Goal: Feedback & Contribution: Contribute content

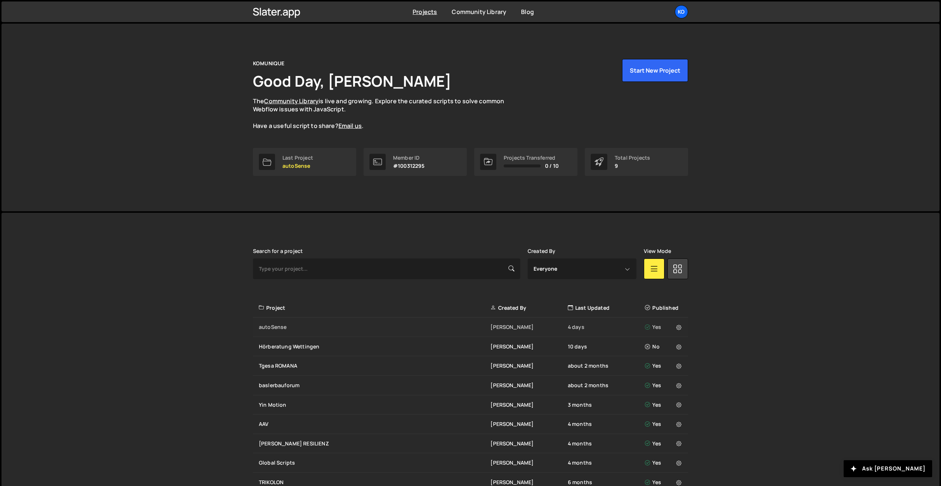
click at [286, 324] on div "autoSense" at bounding box center [374, 326] width 231 height 7
click at [283, 325] on div "autoSense" at bounding box center [374, 326] width 231 height 7
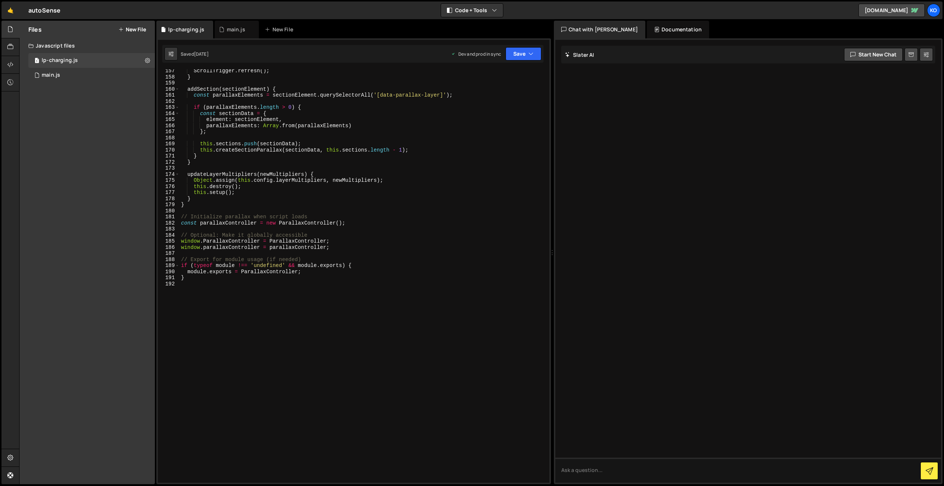
scroll to position [958, 0]
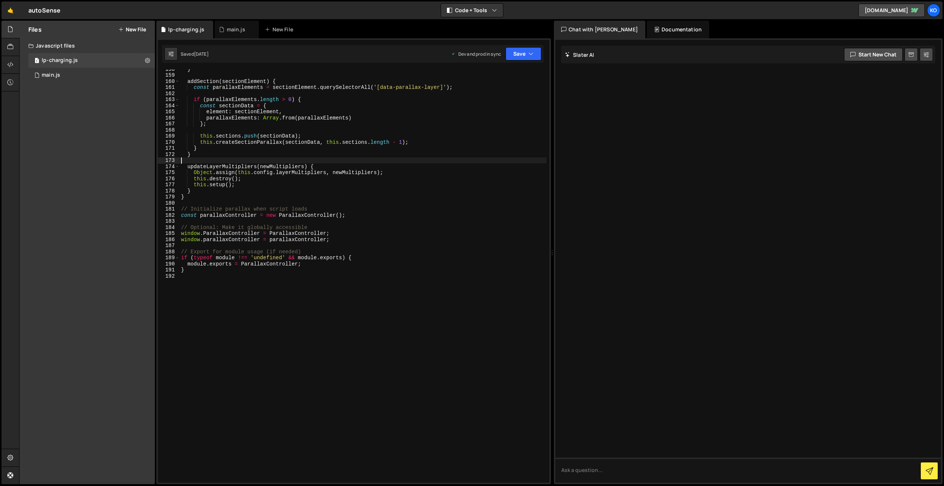
click at [255, 157] on div "} addSection ( sectionElement ) { const parallaxElements = sectionElement . que…" at bounding box center [363, 278] width 367 height 425
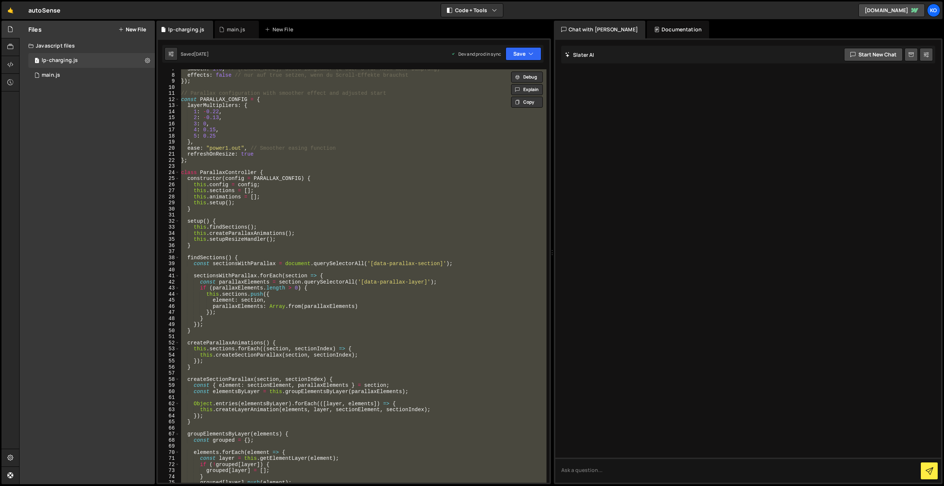
scroll to position [0, 0]
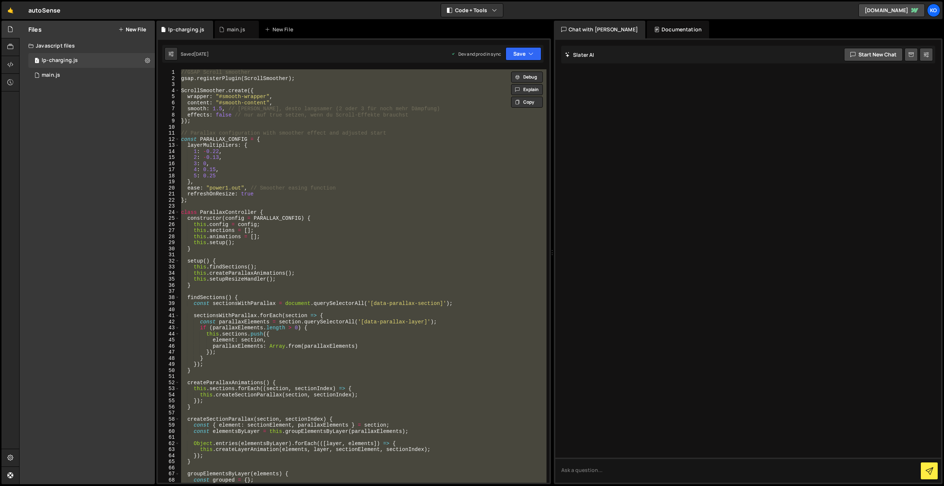
click at [191, 142] on div "//GSAP Scroll smoother gsap . registerPlugin ( ScrollSmoother ) ; ScrollSmoothe…" at bounding box center [363, 275] width 367 height 413
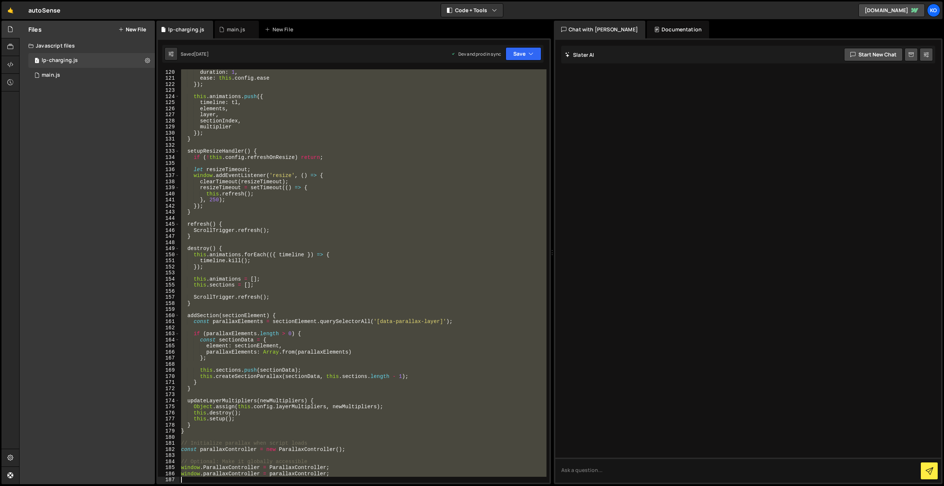
scroll to position [755, 0]
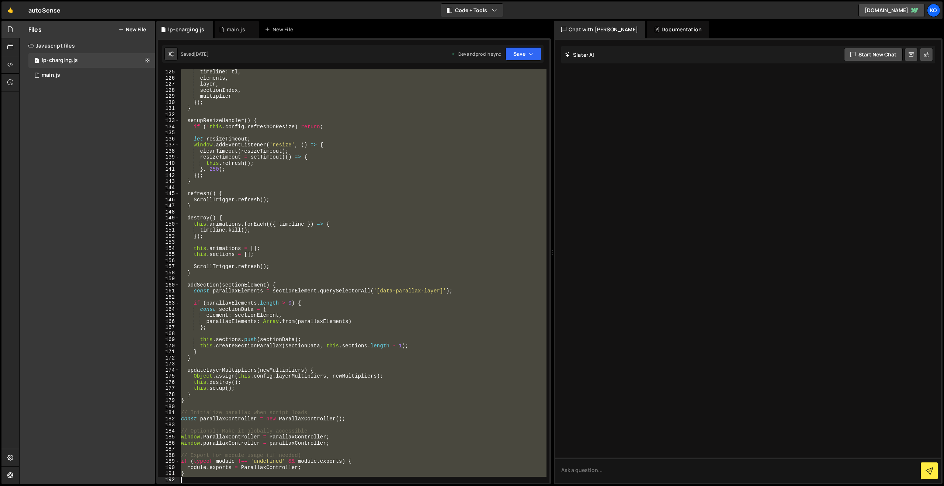
drag, startPoint x: 181, startPoint y: 133, endPoint x: 313, endPoint y: 485, distance: 376.6
click at [313, 485] on div "Hold on a sec... Are you certain you wish to leave this page? Any changes you'v…" at bounding box center [472, 243] width 944 height 486
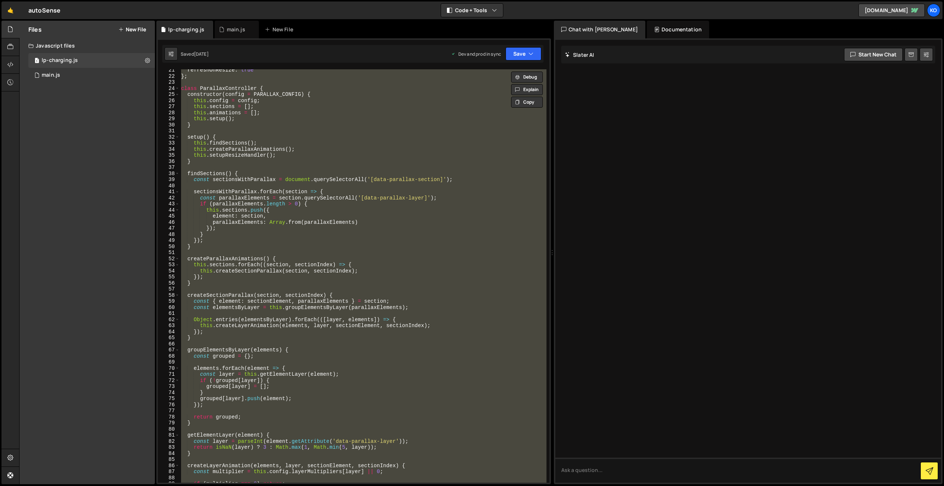
scroll to position [0, 0]
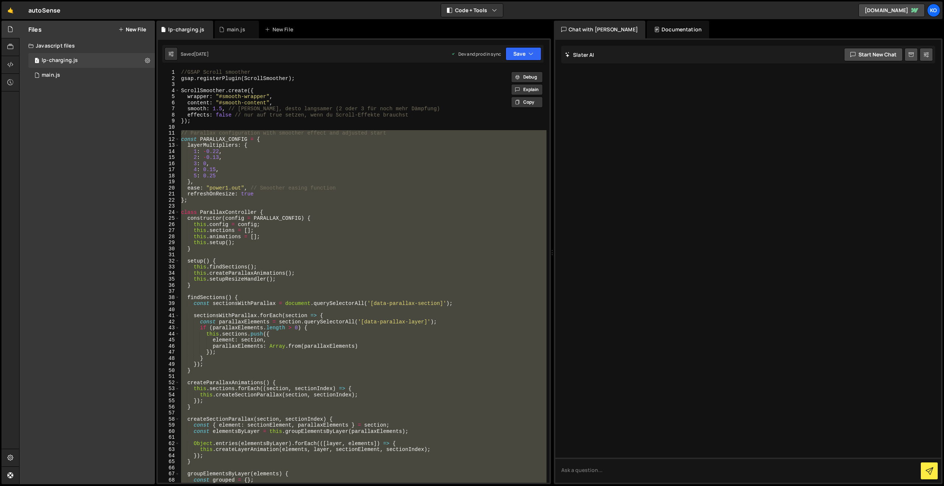
click at [198, 149] on div "//GSAP Scroll smoother gsap . registerPlugin ( ScrollSmoother ) ; ScrollSmoothe…" at bounding box center [363, 275] width 367 height 413
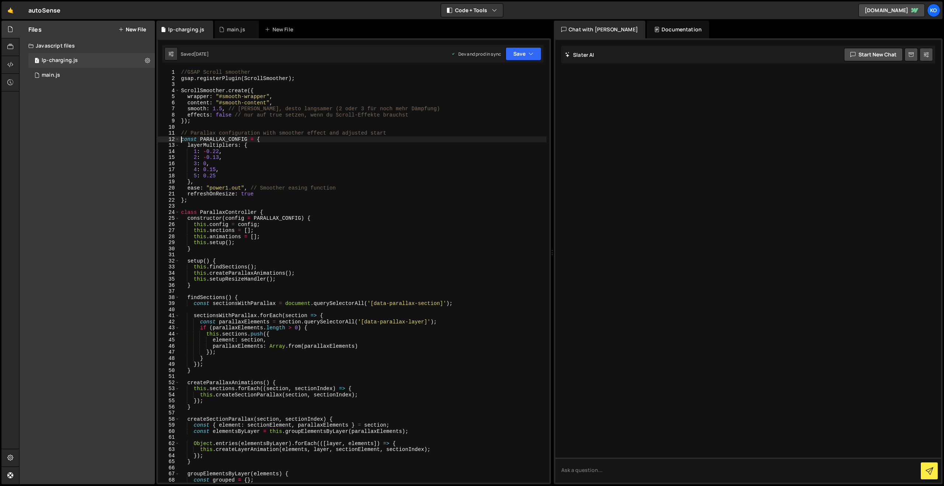
click at [181, 138] on div "//GSAP Scroll smoother gsap . registerPlugin ( ScrollSmoother ) ; ScrollSmoothe…" at bounding box center [363, 281] width 367 height 425
click at [183, 134] on div "//GSAP Scroll smoother gsap . registerPlugin ( ScrollSmoother ) ; ScrollSmoothe…" at bounding box center [363, 281] width 367 height 425
click at [180, 140] on div "//GSAP Scroll smoother gsap . registerPlugin ( ScrollSmoother ) ; ScrollSmoothe…" at bounding box center [363, 281] width 367 height 425
click at [180, 140] on div "//GSAP Scroll smoother gsap . registerPlugin ( ScrollSmoother ) ; ScrollSmoothe…" at bounding box center [363, 275] width 367 height 413
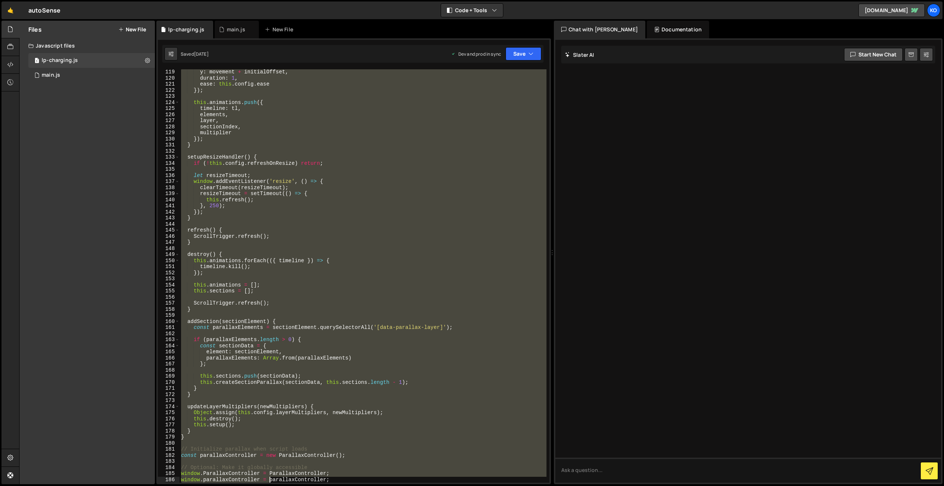
scroll to position [755, 0]
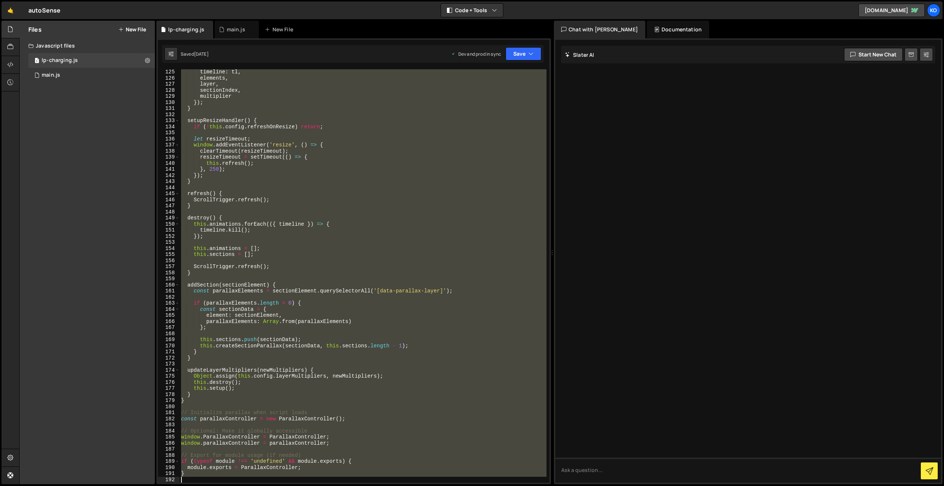
drag, startPoint x: 180, startPoint y: 140, endPoint x: 271, endPoint y: 485, distance: 357.4
click at [271, 485] on div "Hold on a sec... Are you certain you wish to leave this page? Any changes you'v…" at bounding box center [472, 243] width 944 height 486
type textarea "}"
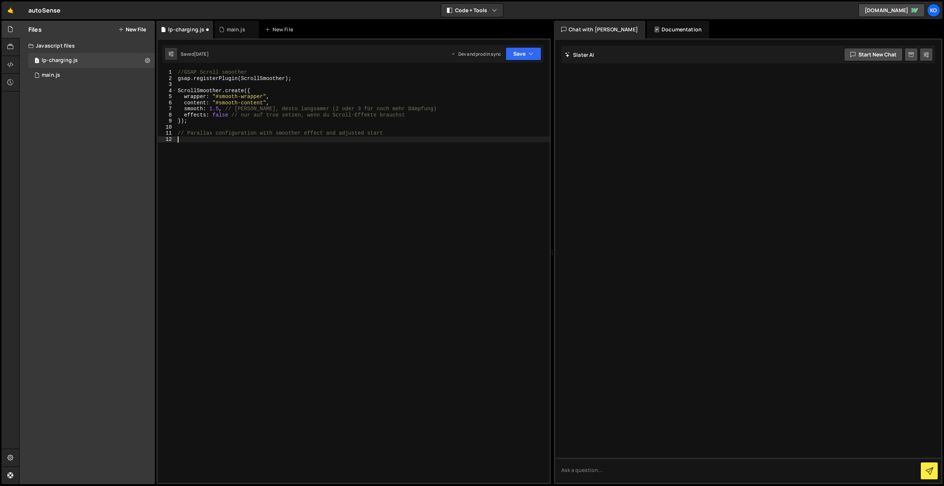
paste textarea "// ===== End ====="
type textarea "// ===== End ====="
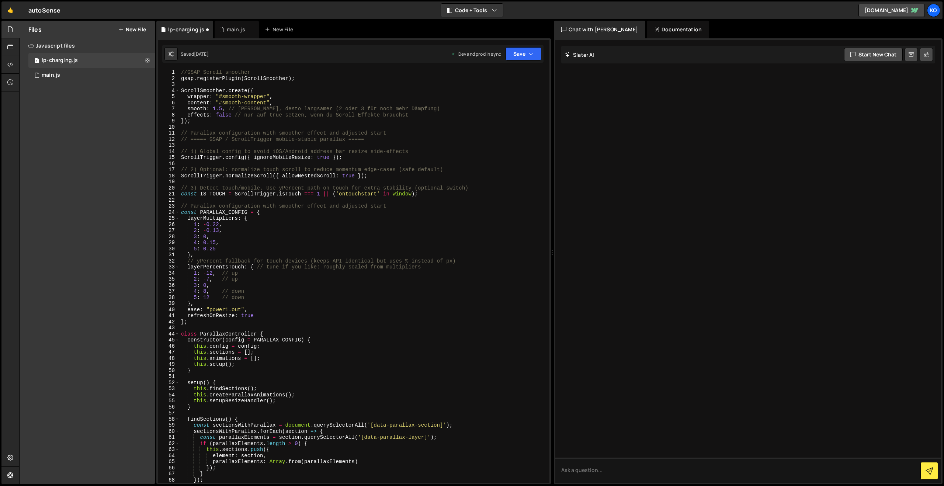
scroll to position [0, 0]
click at [522, 50] on button "Save" at bounding box center [523, 53] width 36 height 13
click at [491, 76] on div "Saved [DATE]" at bounding box center [498, 80] width 77 height 9
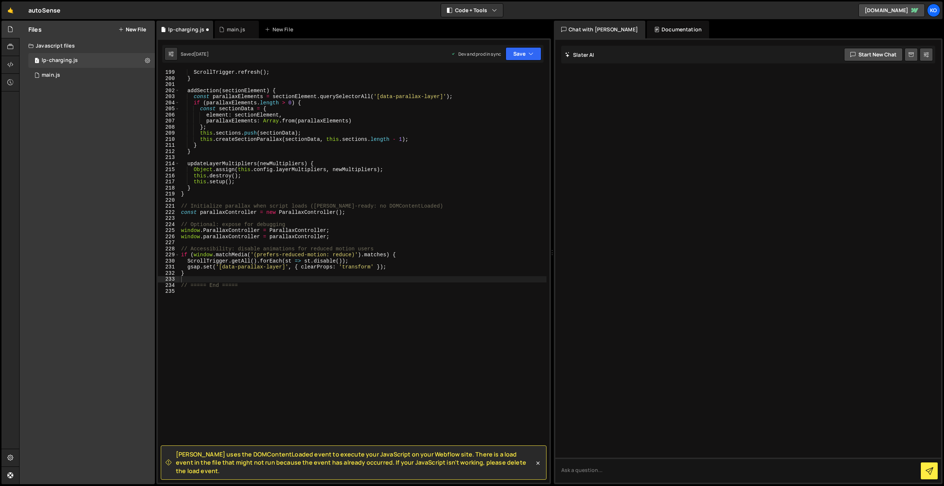
scroll to position [1204, 0]
click at [522, 56] on button "Save" at bounding box center [523, 53] width 36 height 13
click at [502, 97] on div "Save to Production S" at bounding box center [498, 95] width 77 height 7
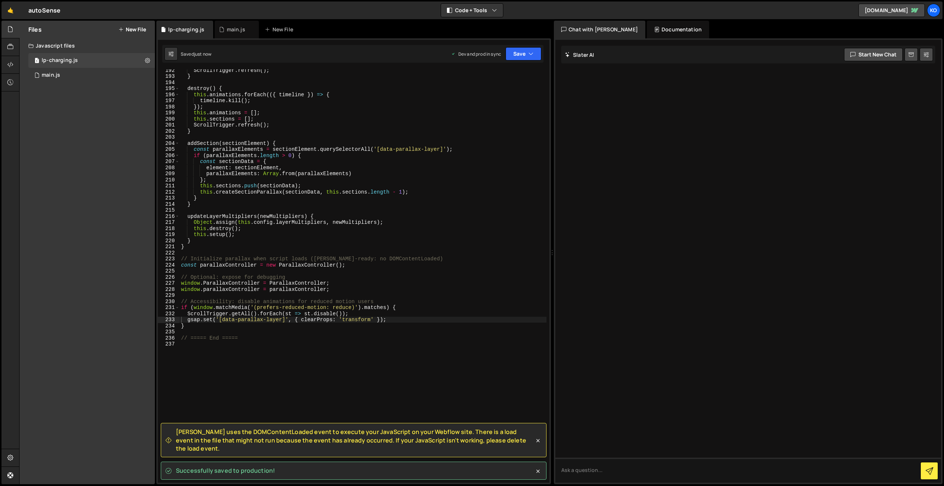
scroll to position [1164, 0]
click at [179, 434] on div "[PERSON_NAME] uses the DOMContentLoaded event to execute your JavaScript on you…" at bounding box center [354, 440] width 386 height 34
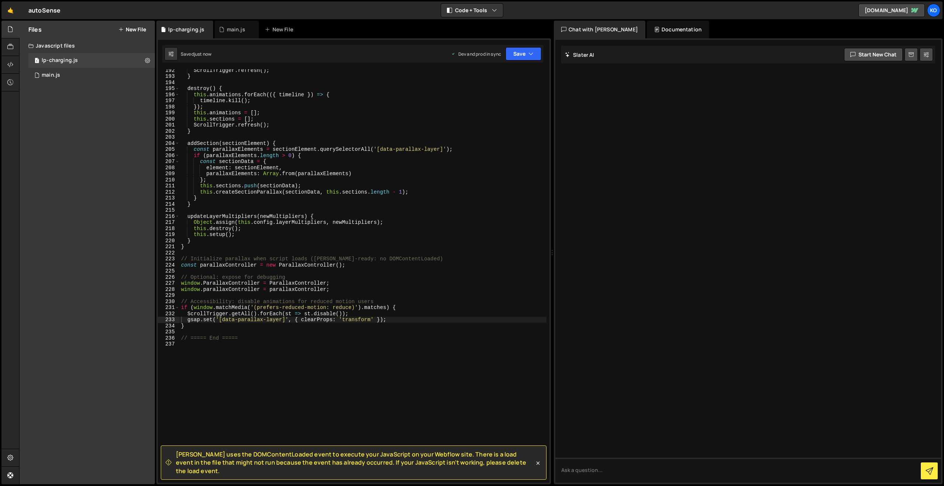
click at [180, 436] on div "ScrollTrigger . refresh ( ) ; } destroy ( ) { this . animations . forEach (({ t…" at bounding box center [363, 279] width 367 height 425
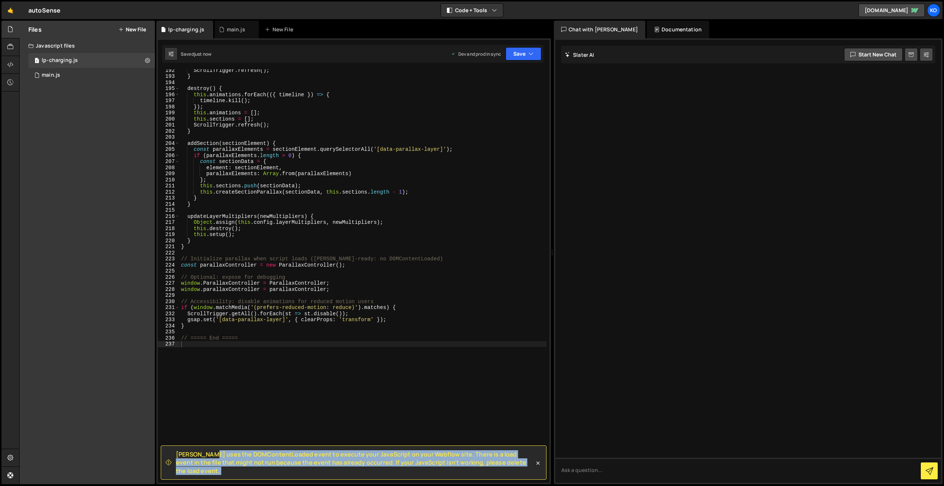
drag, startPoint x: 177, startPoint y: 462, endPoint x: 447, endPoint y: 481, distance: 270.8
click at [447, 40] on div "[PERSON_NAME] uses the DOMContentLoaded event to execute your JavaScript on you…" at bounding box center [353, 40] width 391 height 0
copy div "Loremi dolo sit AMETconsecTetura elits do eiusmod temp InciDidunt ut labo Etdol…"
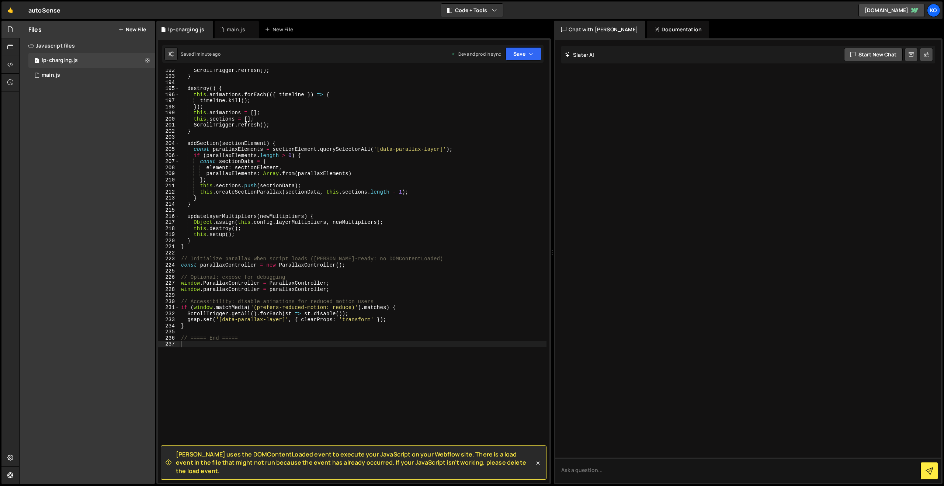
click at [224, 340] on div "ScrollTrigger . refresh ( ) ; } destroy ( ) { this . animations . forEach (({ t…" at bounding box center [363, 279] width 367 height 425
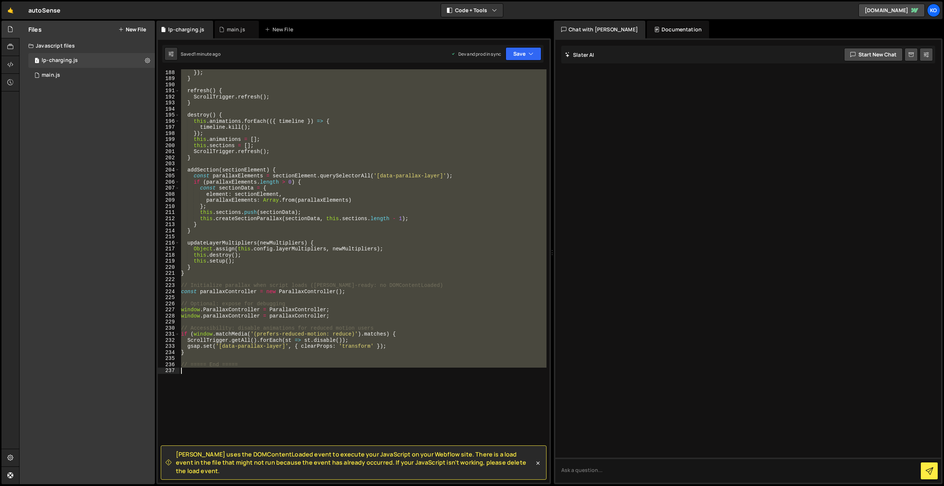
scroll to position [1137, 0]
drag, startPoint x: 181, startPoint y: 136, endPoint x: 275, endPoint y: 427, distance: 305.5
click at [274, 428] on div "} , 250 ) ; }) ; } refresh ( ) { ScrollTrigger . refresh ( ) ; } destroy ( ) { …" at bounding box center [363, 275] width 367 height 425
type textarea "// ===== End ====="
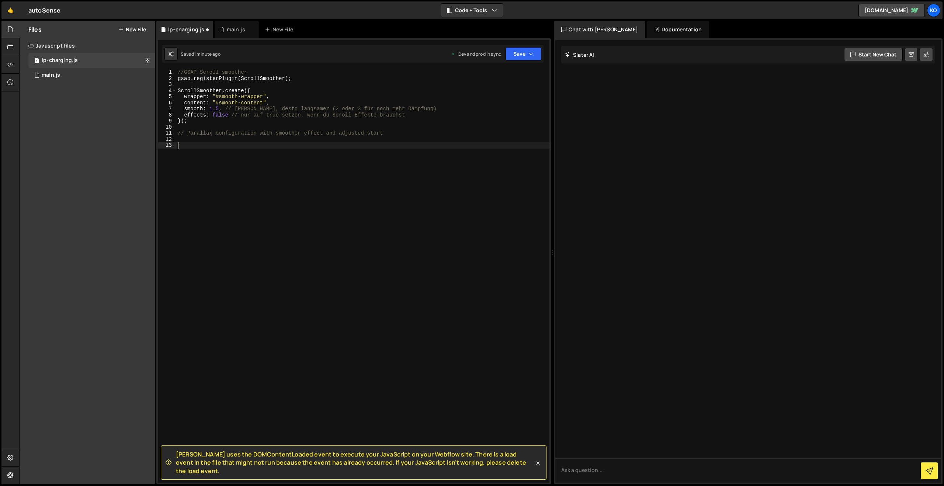
paste textarea "}"
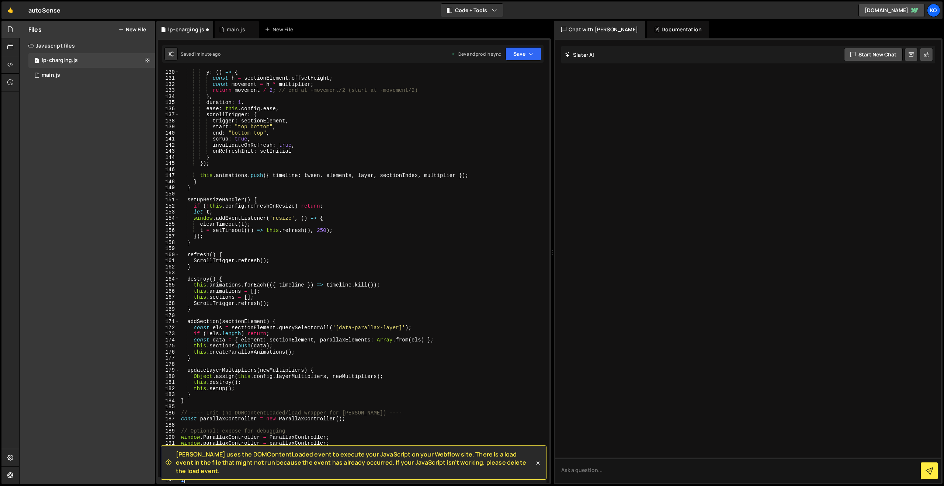
scroll to position [785, 0]
click at [523, 50] on button "Save" at bounding box center [523, 53] width 36 height 13
click at [488, 100] on div "Saved 1 minute ago" at bounding box center [498, 104] width 77 height 9
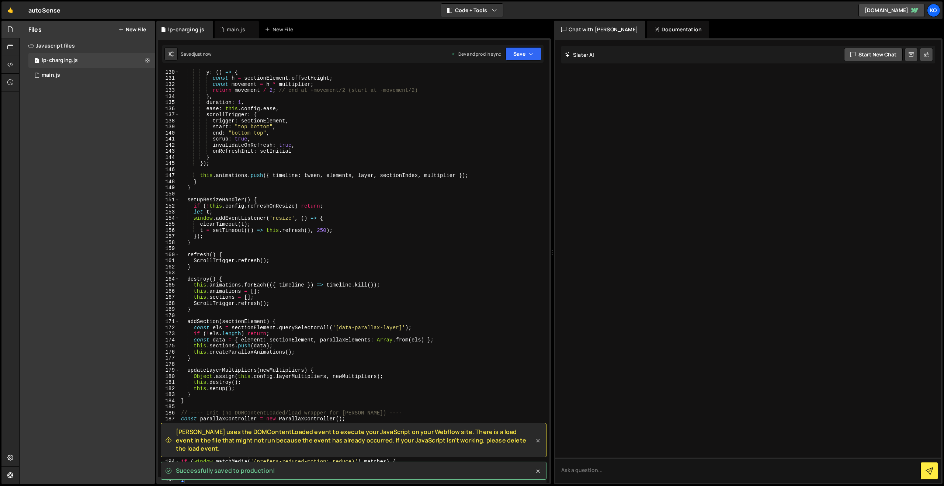
click at [539, 444] on icon at bounding box center [537, 440] width 7 height 7
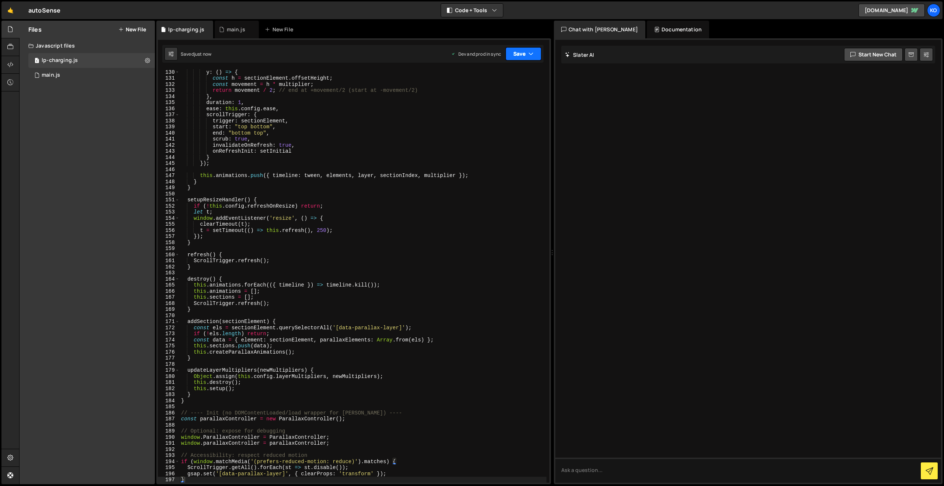
click at [516, 54] on button "Save" at bounding box center [523, 53] width 36 height 13
click at [500, 100] on div "Saved just now" at bounding box center [498, 104] width 77 height 9
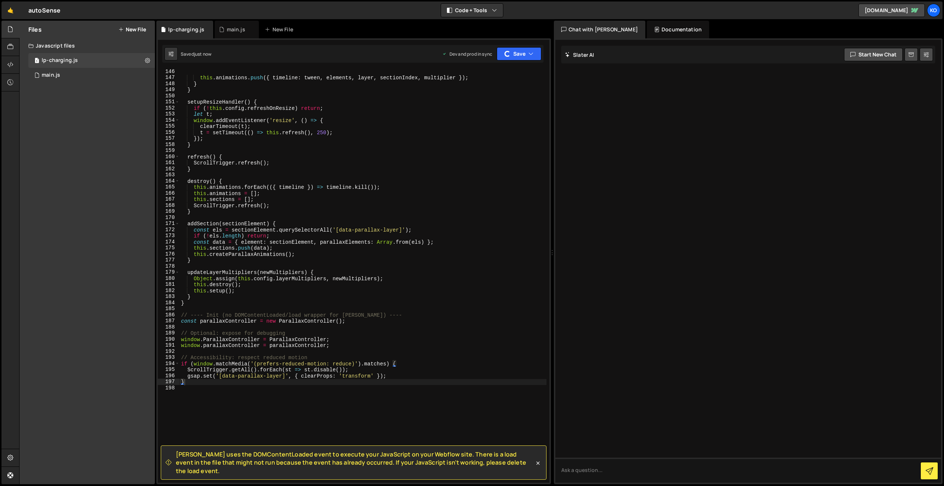
scroll to position [885, 0]
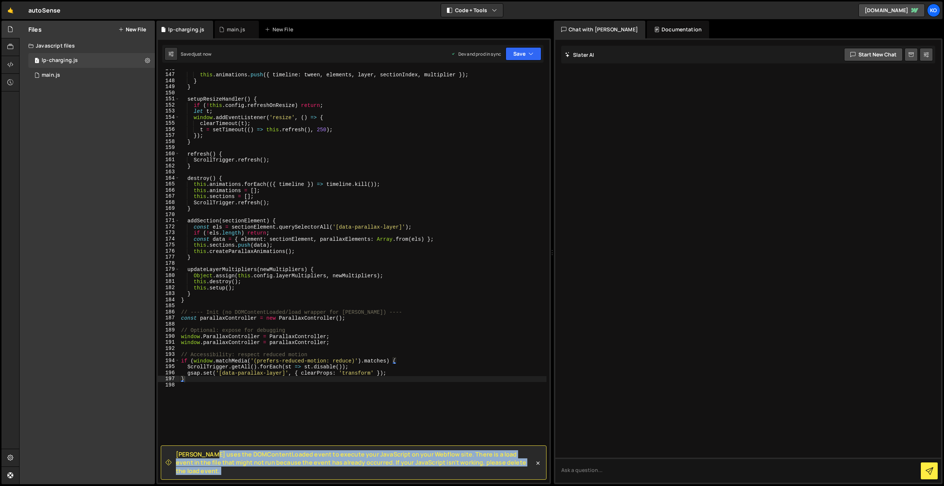
drag, startPoint x: 177, startPoint y: 439, endPoint x: 527, endPoint y: 447, distance: 350.3
click at [527, 40] on div "[PERSON_NAME] uses the DOMContentLoaded event to execute your JavaScript on you…" at bounding box center [353, 40] width 391 height 0
copy div "Loremi dolo sit AMETconsecTetura elits do eiusmod temp InciDidunt ut labo Etdol…"
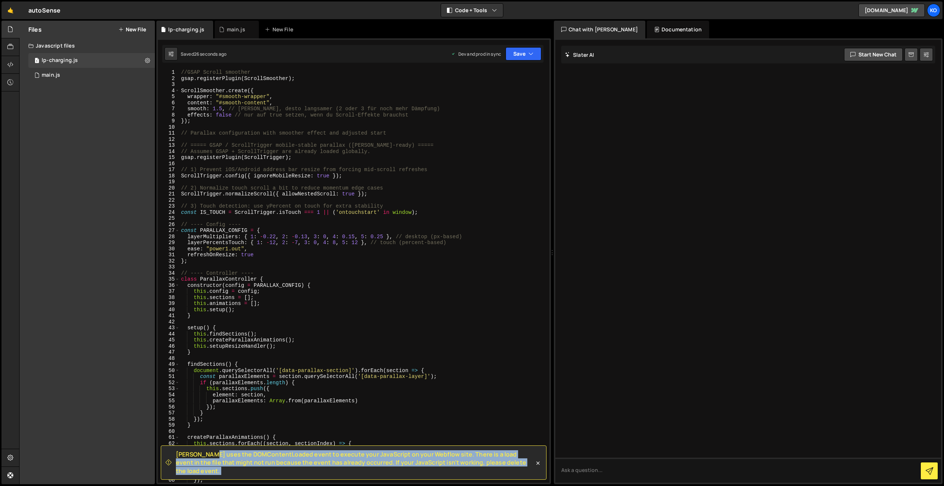
scroll to position [0, 0]
click at [529, 55] on icon "button" at bounding box center [530, 53] width 5 height 7
click at [489, 103] on div "26 seconds ago" at bounding box center [489, 104] width 33 height 6
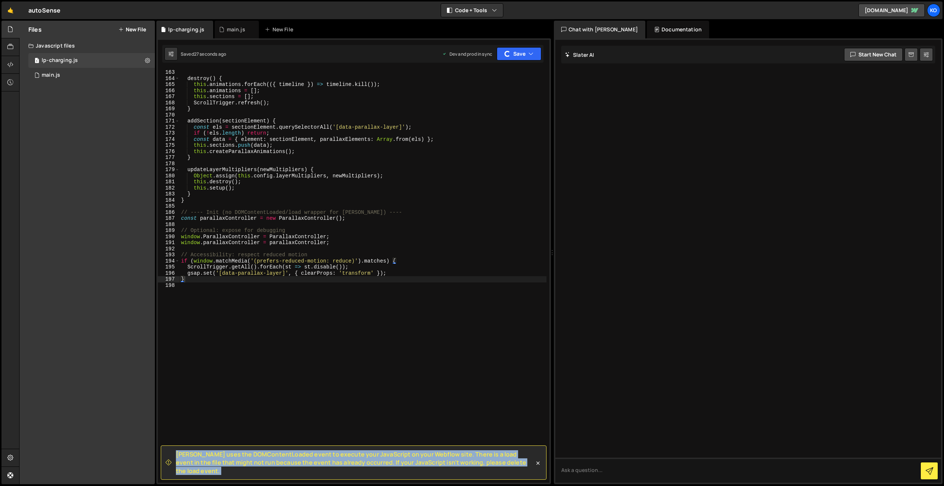
scroll to position [988, 0]
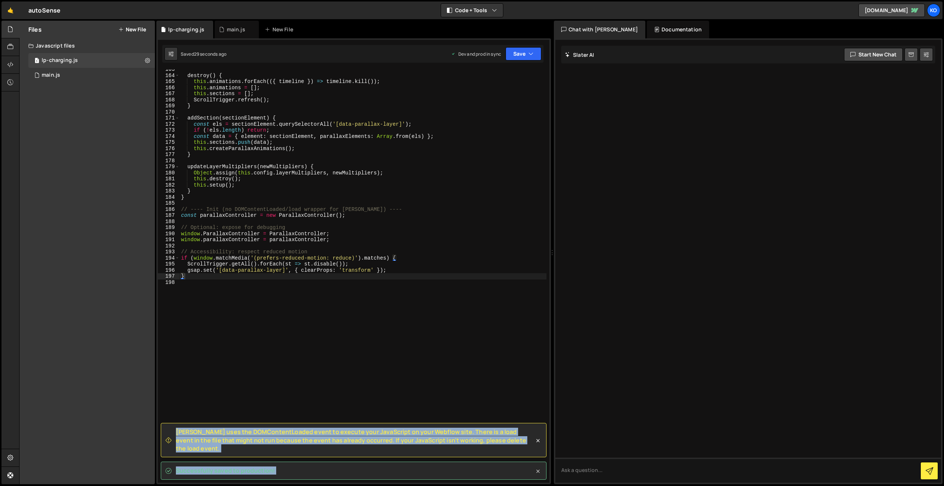
click at [538, 468] on icon at bounding box center [537, 470] width 7 height 7
click at [536, 465] on div "Successfully saved to production!" at bounding box center [354, 470] width 386 height 18
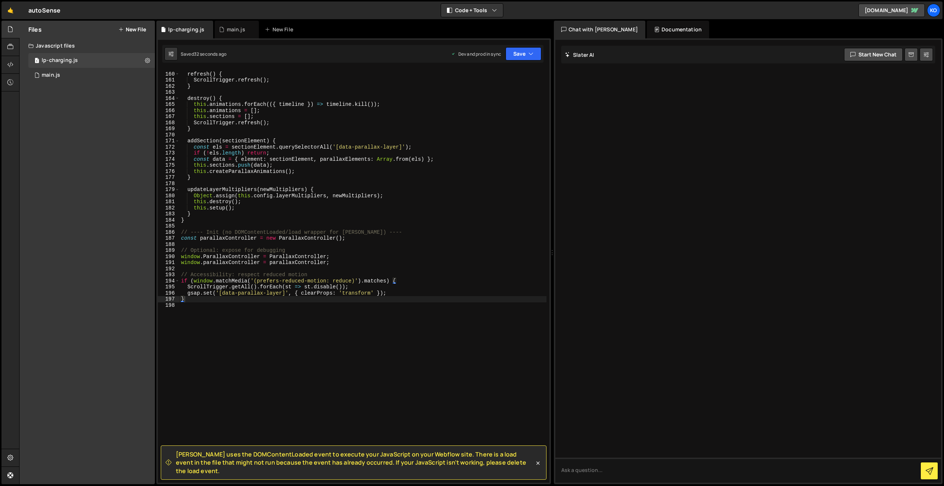
scroll to position [995, 0]
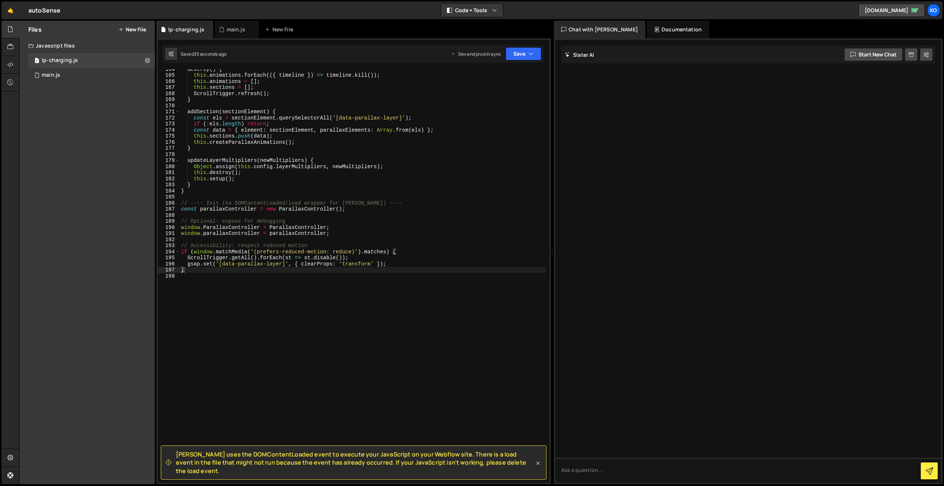
click at [537, 467] on icon at bounding box center [537, 462] width 7 height 7
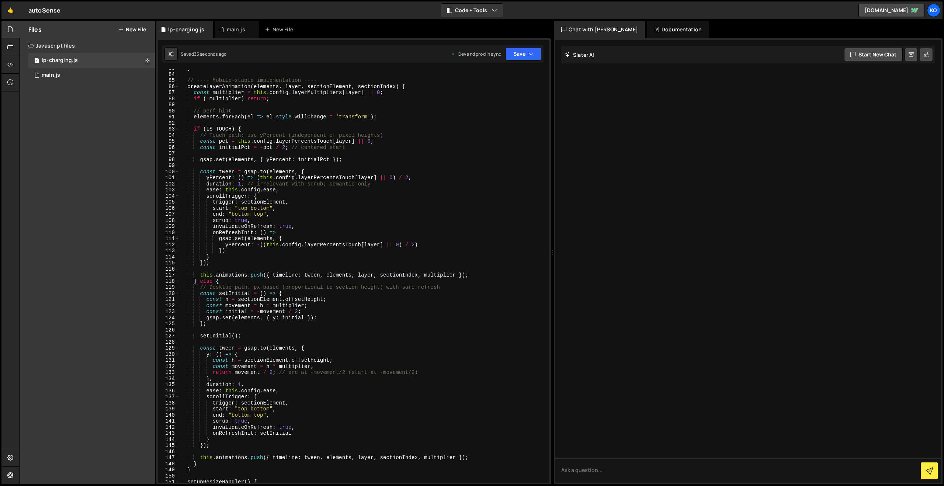
scroll to position [503, 0]
click at [377, 284] on div "} // ---- Mobile-stable implementation ---- createLayerAnimation ( elements , l…" at bounding box center [363, 277] width 367 height 425
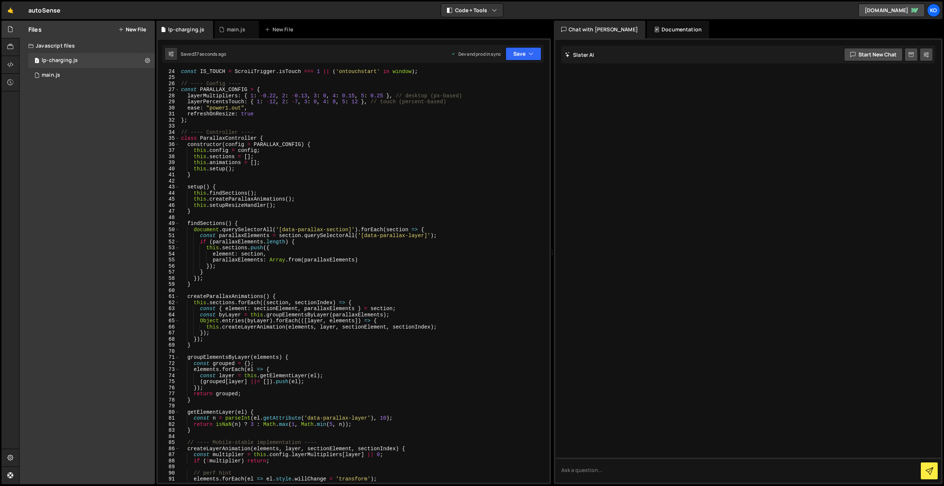
scroll to position [0, 0]
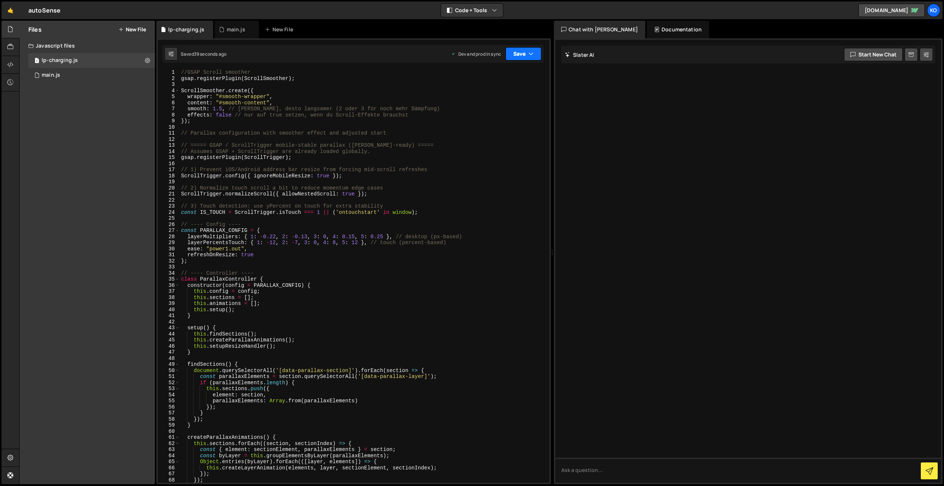
click at [512, 54] on button "Save" at bounding box center [523, 53] width 36 height 13
click at [481, 101] on div "11 seconds ago" at bounding box center [488, 104] width 31 height 6
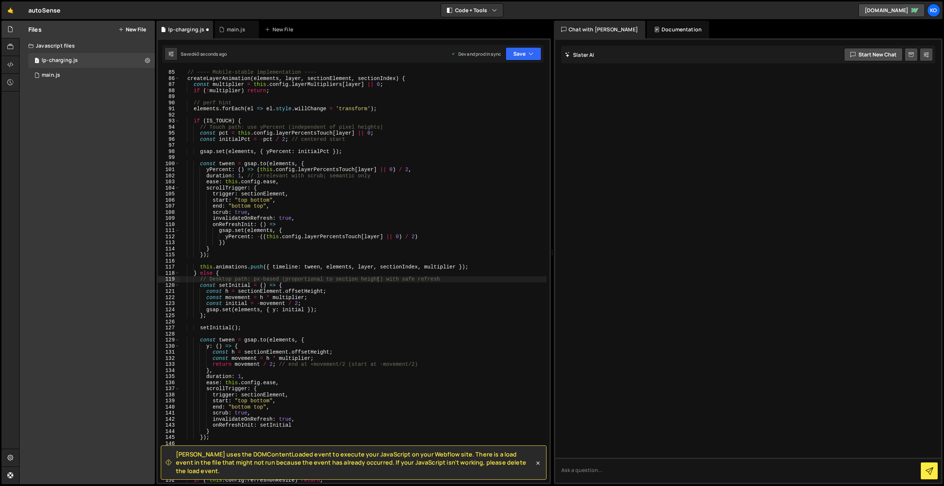
scroll to position [511, 0]
click at [192, 459] on div "[PERSON_NAME] uses the DOMContentLoaded event to execute your JavaScript on you…" at bounding box center [354, 462] width 386 height 34
drag, startPoint x: 177, startPoint y: 440, endPoint x: 497, endPoint y: 472, distance: 321.2
click at [502, 472] on span "[PERSON_NAME] uses the DOMContentLoaded event to execute your JavaScript on you…" at bounding box center [355, 462] width 358 height 25
drag, startPoint x: 177, startPoint y: 462, endPoint x: 521, endPoint y: 469, distance: 344.7
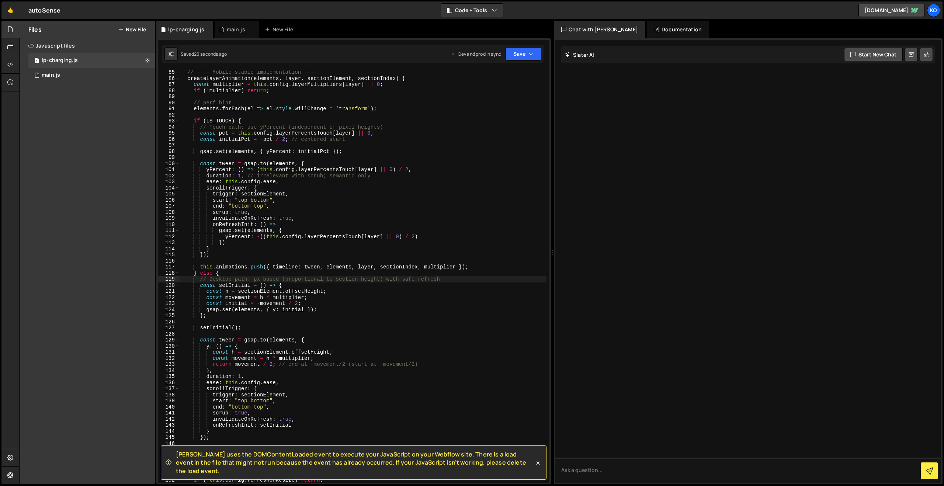
click at [521, 469] on span "[PERSON_NAME] uses the DOMContentLoaded event to execute your JavaScript on you…" at bounding box center [355, 462] width 358 height 25
copy span "[PERSON_NAME] uses the DOMContentLoaded event to execute your JavaScript on you…"
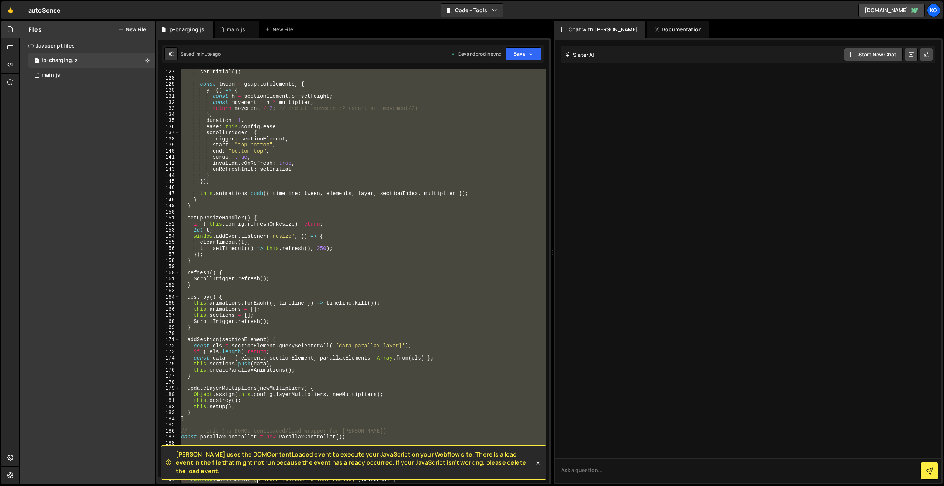
scroll to position [791, 0]
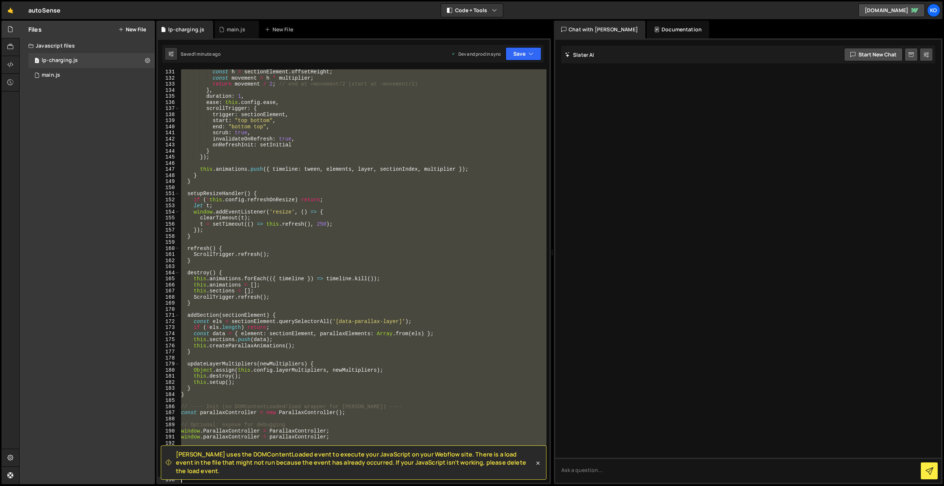
drag, startPoint x: 182, startPoint y: 146, endPoint x: 255, endPoint y: 485, distance: 347.0
click at [255, 485] on div "Hold on a sec... Are you certain you wish to leave this page? Any changes you'v…" at bounding box center [472, 243] width 944 height 486
type textarea "}"
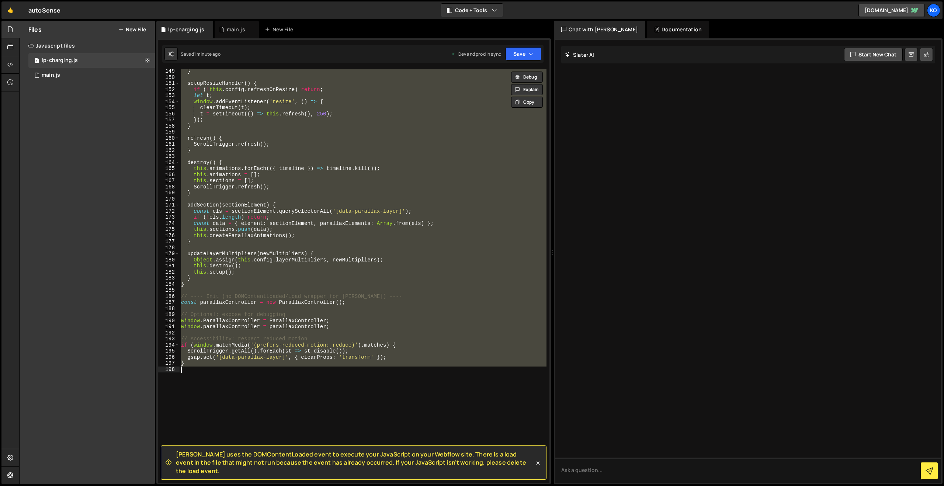
scroll to position [904, 0]
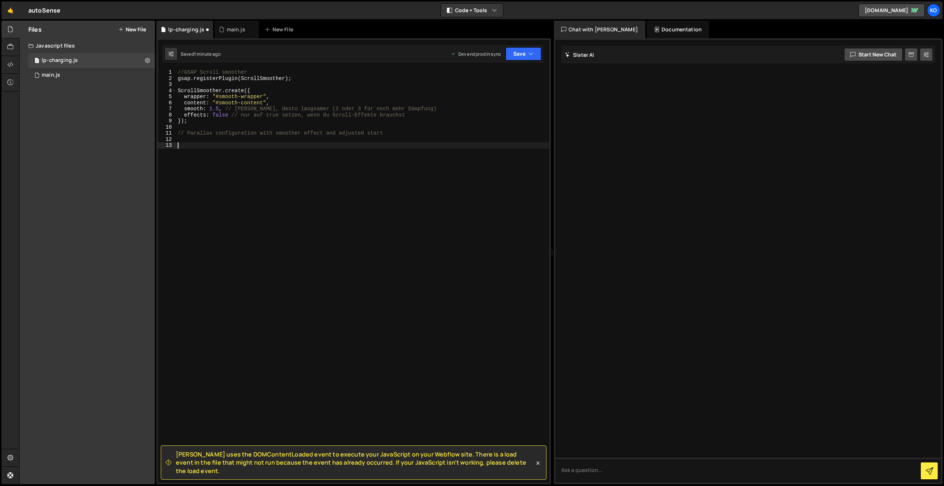
paste textarea "}"
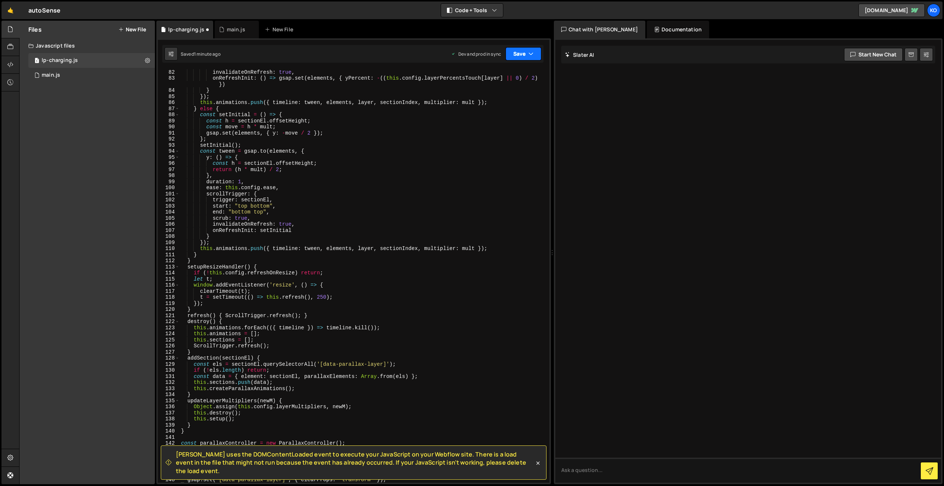
click at [528, 55] on icon "button" at bounding box center [530, 53] width 5 height 7
click at [495, 94] on div "Save to Production S" at bounding box center [498, 95] width 77 height 7
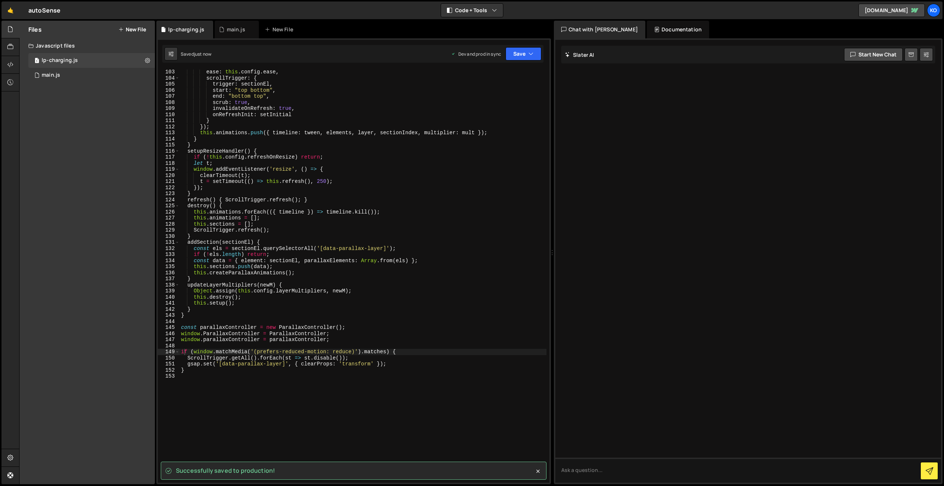
scroll to position [721, 0]
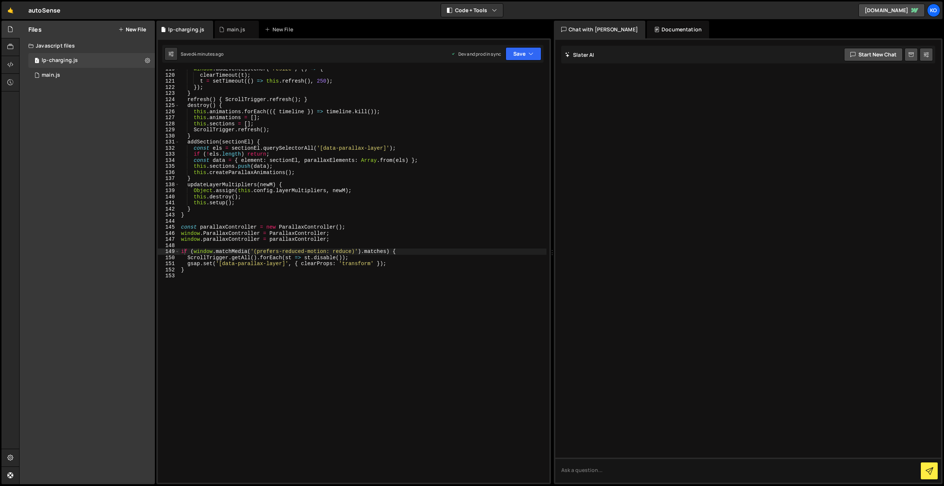
click at [209, 269] on div "window . addEventListener ( 'resize' , ( ) => { clearTimeout ( t ) ; t = setTim…" at bounding box center [363, 278] width 367 height 425
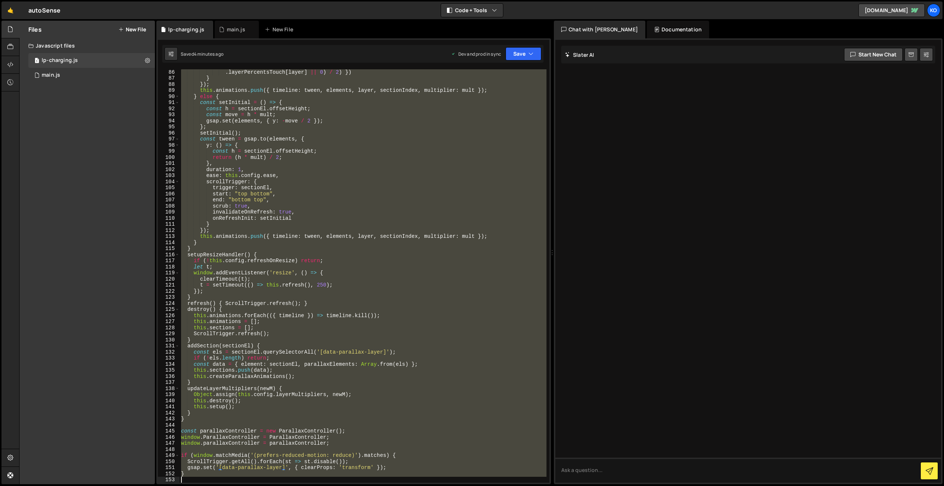
scroll to position [517, 0]
drag, startPoint x: 181, startPoint y: 146, endPoint x: 283, endPoint y: 485, distance: 354.5
click at [283, 485] on div "Hold on a sec... Are you certain you wish to leave this page? Any changes you'v…" at bounding box center [472, 243] width 944 height 486
type textarea "}"
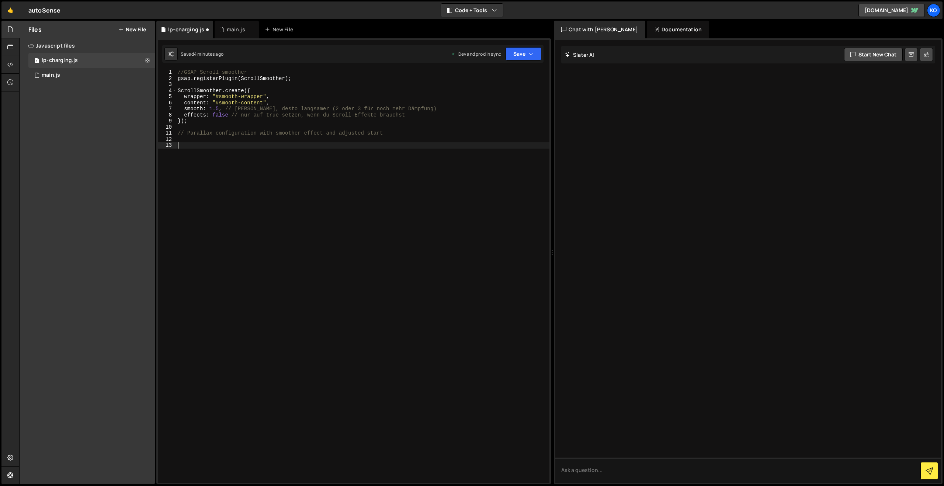
paste textarea "}"
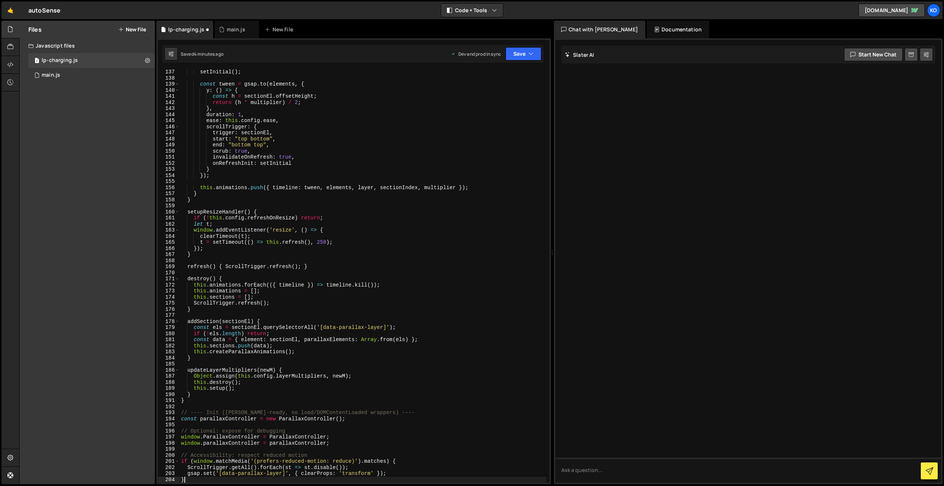
scroll to position [828, 0]
click at [520, 53] on button "Save" at bounding box center [523, 53] width 36 height 13
click at [502, 101] on div "4 minutes ago" at bounding box center [487, 104] width 29 height 6
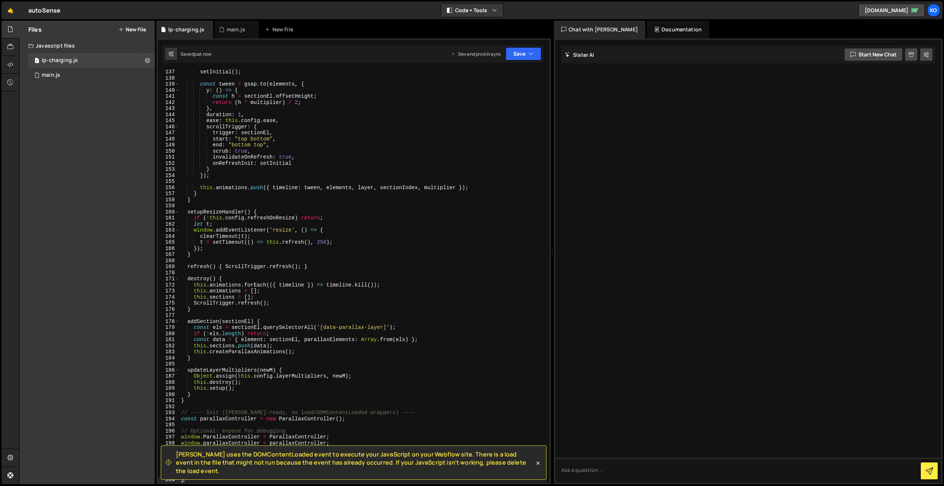
drag, startPoint x: 177, startPoint y: 461, endPoint x: 528, endPoint y: 472, distance: 351.1
click at [528, 472] on span "[PERSON_NAME] uses the DOMContentLoaded event to execute your JavaScript on you…" at bounding box center [355, 462] width 358 height 25
copy span "[PERSON_NAME] uses the DOMContentLoaded event to execute your JavaScript on you…"
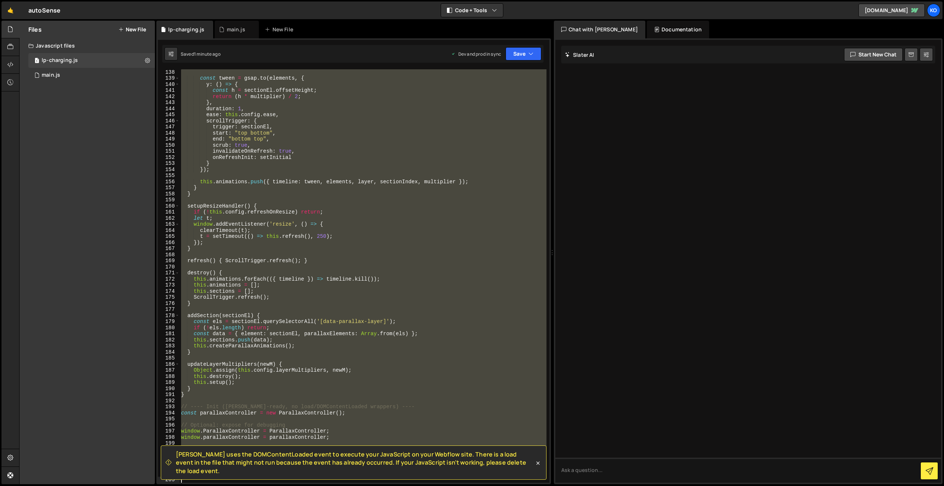
scroll to position [833, 0]
drag, startPoint x: 182, startPoint y: 134, endPoint x: 323, endPoint y: 484, distance: 378.0
click at [322, 485] on div "Hold on a sec... Are you certain you wish to leave this page? Any changes you'v…" at bounding box center [472, 243] width 944 height 486
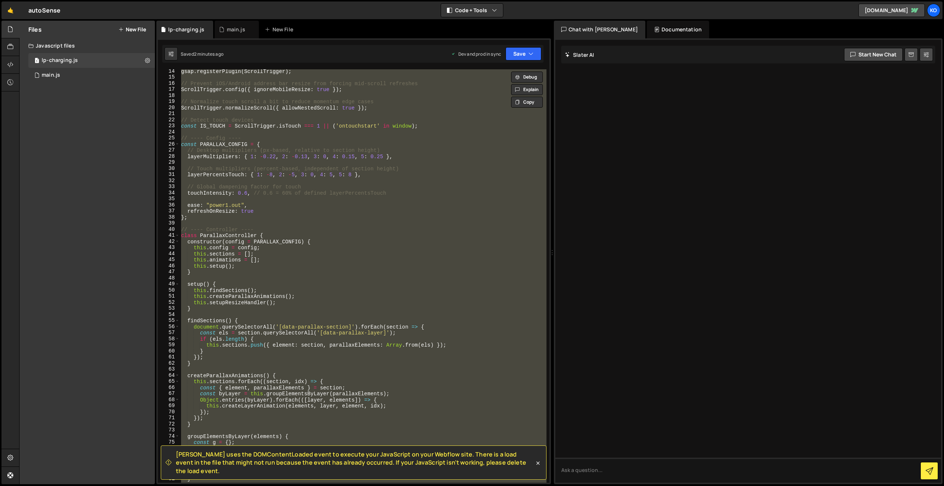
scroll to position [0, 0]
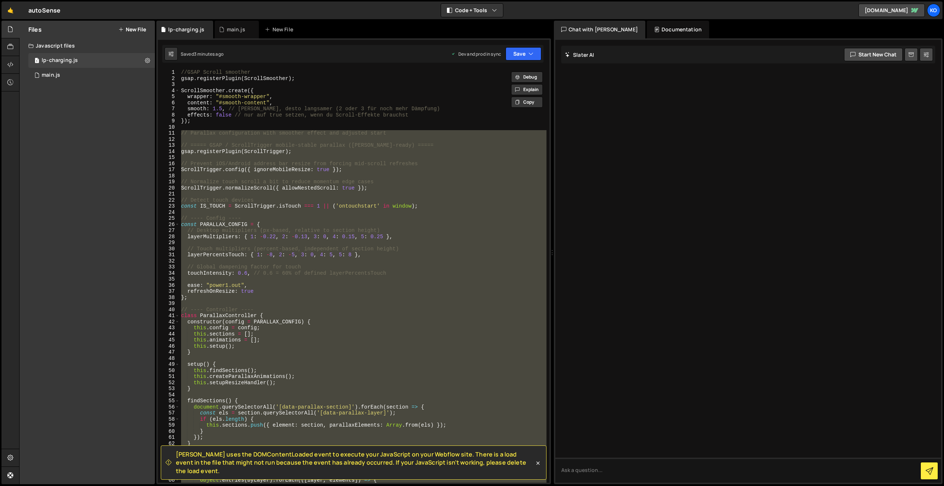
click at [300, 290] on div "//GSAP Scroll smoother gsap . registerPlugin ( ScrollSmoother ) ; ScrollSmoothe…" at bounding box center [363, 275] width 367 height 413
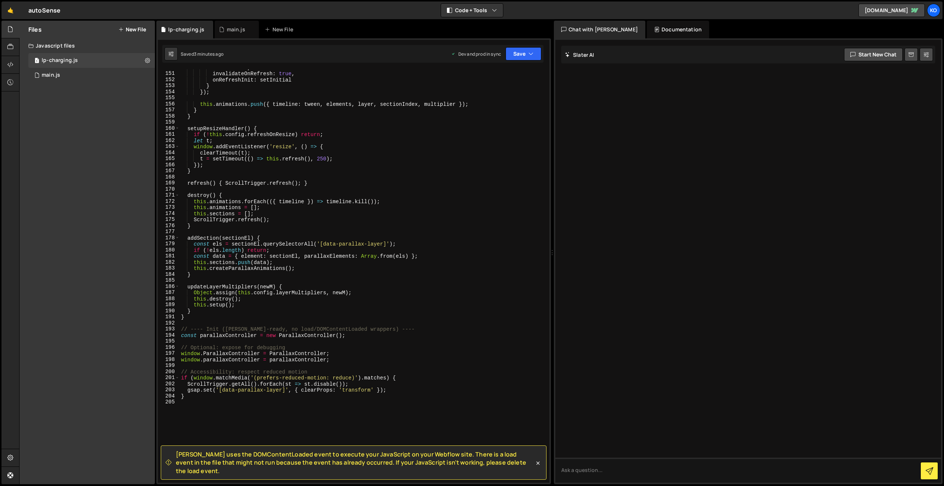
scroll to position [914, 0]
drag, startPoint x: 269, startPoint y: 325, endPoint x: 325, endPoint y: 328, distance: 55.7
click at [325, 328] on div "invalidateOnRefresh : true , onRefreshInit : setInitial } }) ; this . animation…" at bounding box center [363, 279] width 367 height 425
click at [340, 328] on div "invalidateOnRefresh : true , onRefreshInit : setInitial } }) ; this . animation…" at bounding box center [363, 279] width 367 height 425
click at [272, 325] on div "invalidateOnRefresh : true , onRefreshInit : setInitial } }) ; this . animation…" at bounding box center [363, 279] width 367 height 425
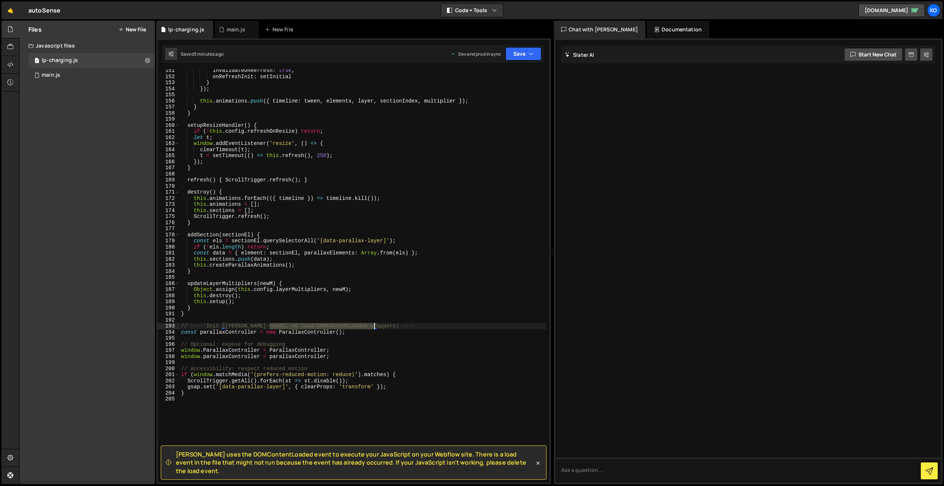
drag, startPoint x: 272, startPoint y: 325, endPoint x: 374, endPoint y: 325, distance: 101.7
click at [374, 325] on div "invalidateOnRefresh : true , onRefreshInit : setInitial } }) ; this . animation…" at bounding box center [363, 279] width 367 height 425
click at [529, 56] on icon "button" at bounding box center [530, 53] width 5 height 7
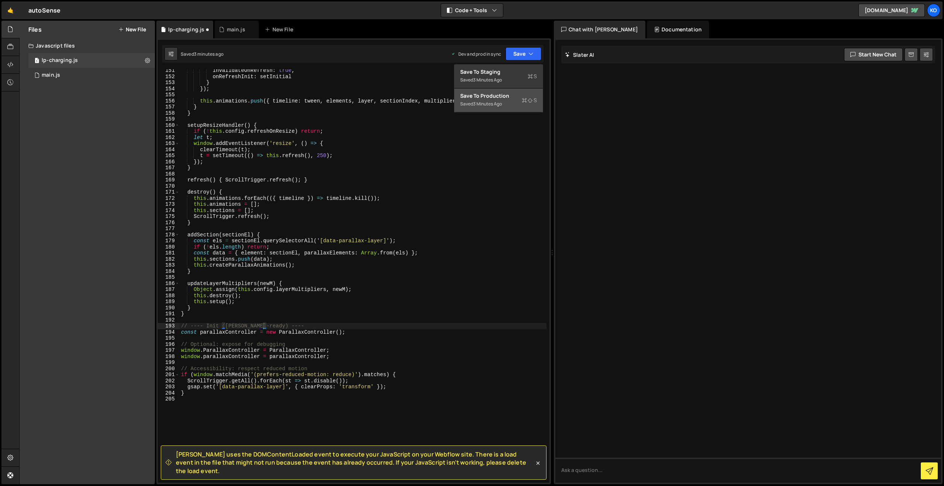
click at [471, 92] on div "Save to Production S" at bounding box center [498, 95] width 77 height 7
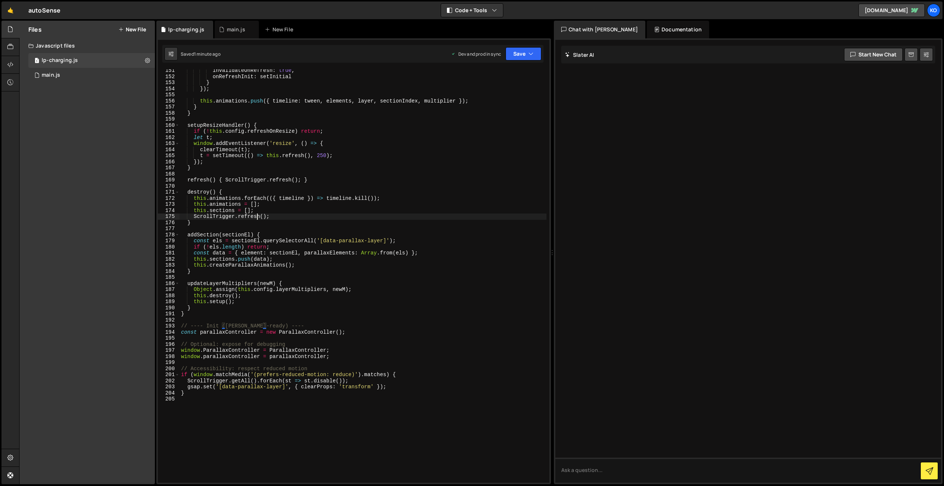
click at [257, 219] on div "invalidateOnRefresh : true , onRefreshInit : setInitial } }) ; this . animation…" at bounding box center [363, 279] width 367 height 425
type textarea "}"
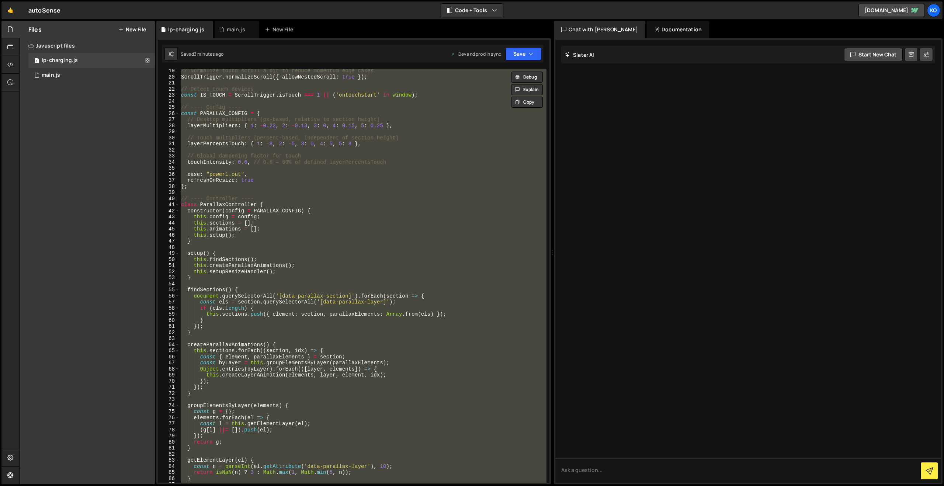
scroll to position [0, 0]
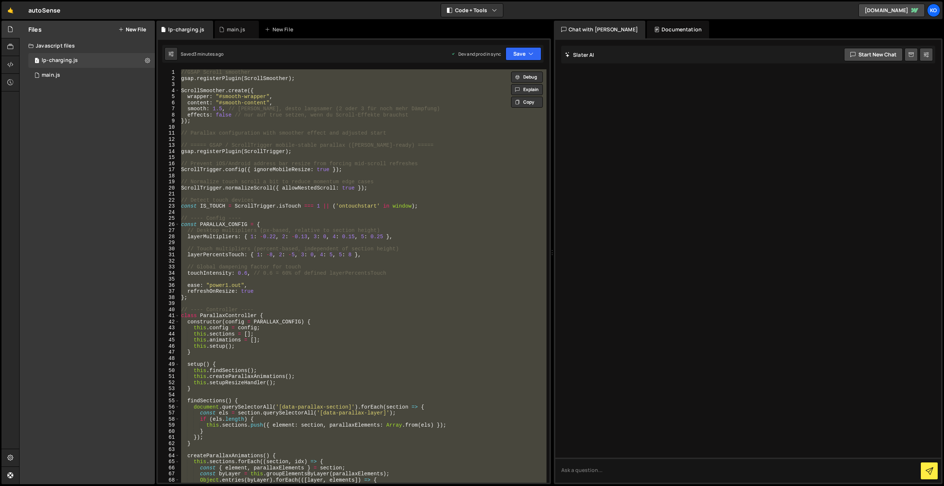
click at [213, 196] on div "//GSAP Scroll smoother gsap . registerPlugin ( ScrollSmoother ) ; ScrollSmoothe…" at bounding box center [363, 275] width 367 height 413
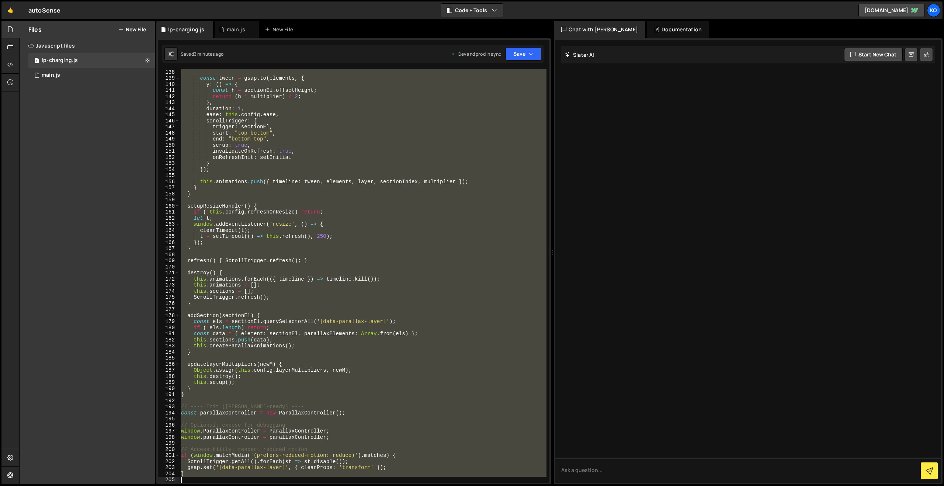
scroll to position [833, 0]
drag, startPoint x: 181, startPoint y: 144, endPoint x: 310, endPoint y: 485, distance: 364.3
click at [310, 485] on div "Hold on a sec... Are you certain you wish to leave this page? Any changes you'v…" at bounding box center [472, 243] width 944 height 486
type textarea "}"
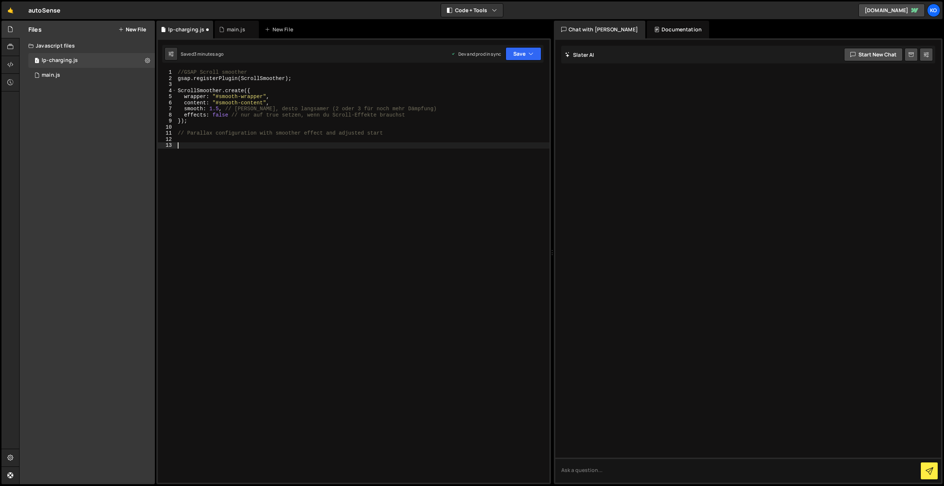
paste textarea "}"
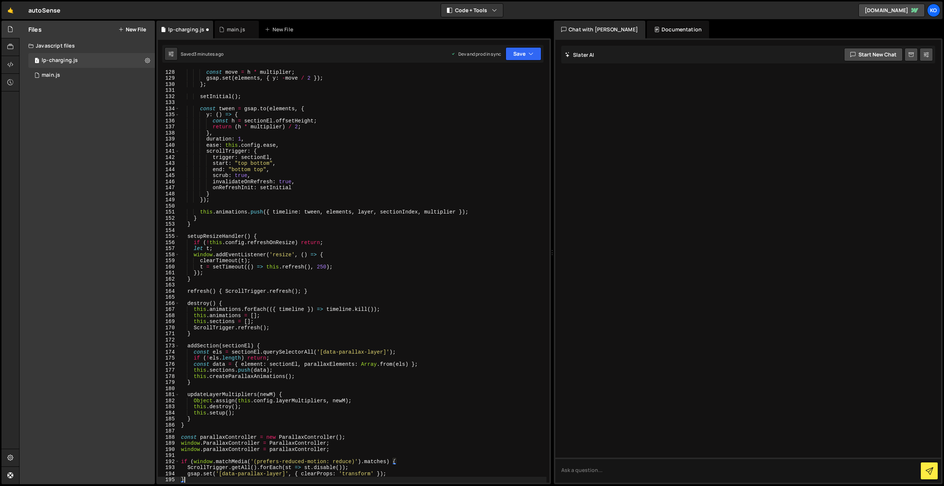
scroll to position [773, 0]
click at [519, 52] on button "Save" at bounding box center [523, 53] width 36 height 13
click at [489, 99] on div "Save to Production S" at bounding box center [498, 95] width 77 height 7
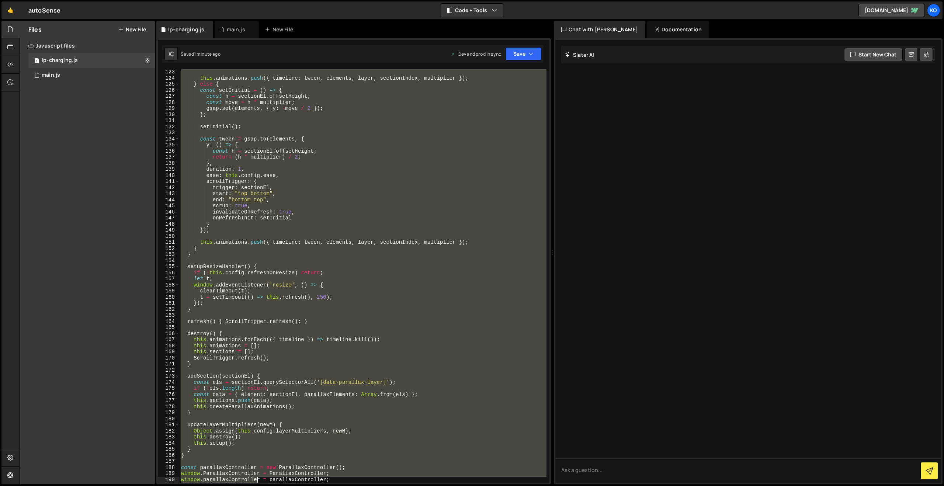
scroll to position [779, 0]
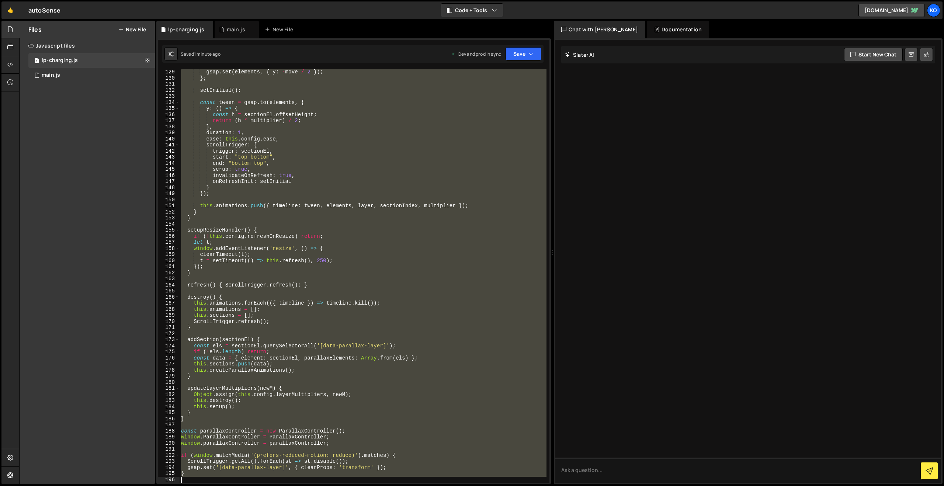
drag, startPoint x: 181, startPoint y: 144, endPoint x: 257, endPoint y: 485, distance: 350.0
click at [257, 485] on div "Hold on a sec... Are you certain you wish to leave this page? Any changes you'v…" at bounding box center [472, 243] width 944 height 486
type textarea "}"
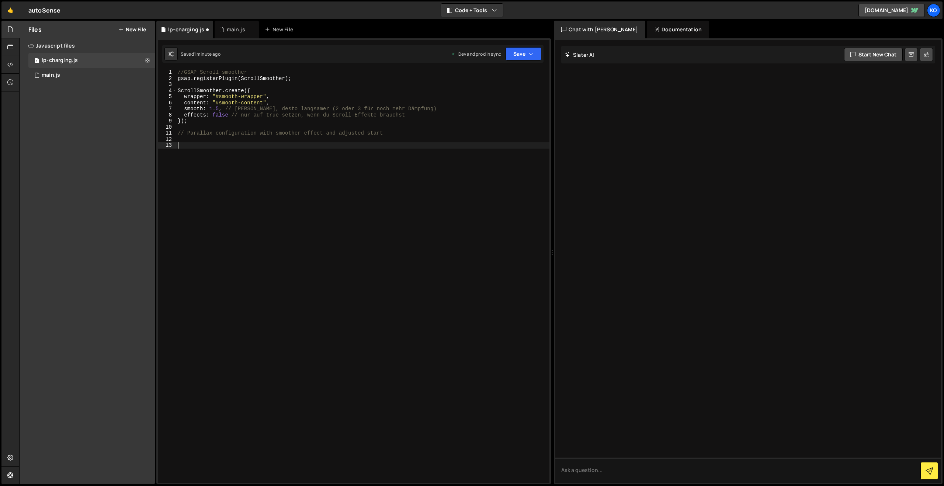
paste textarea "}"
type textarea "}"
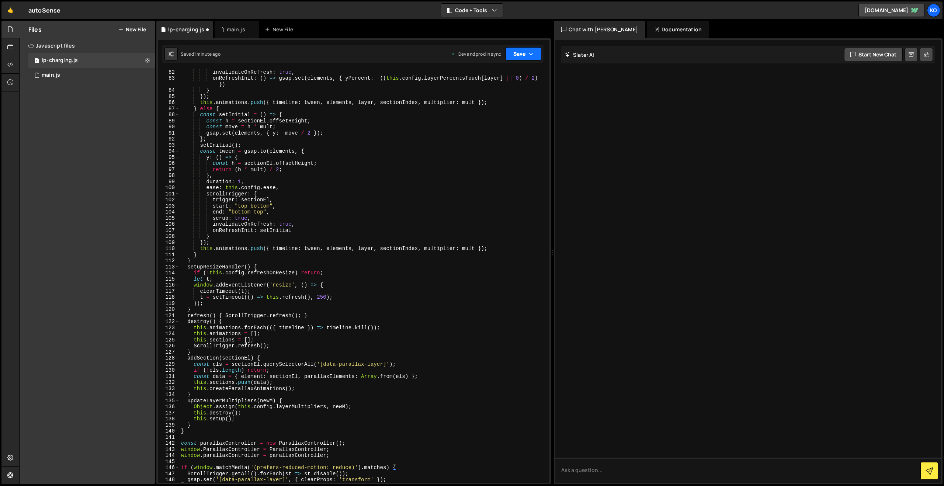
click at [520, 54] on button "Save" at bounding box center [523, 53] width 36 height 13
click at [501, 97] on div "Save to Production S" at bounding box center [498, 95] width 77 height 7
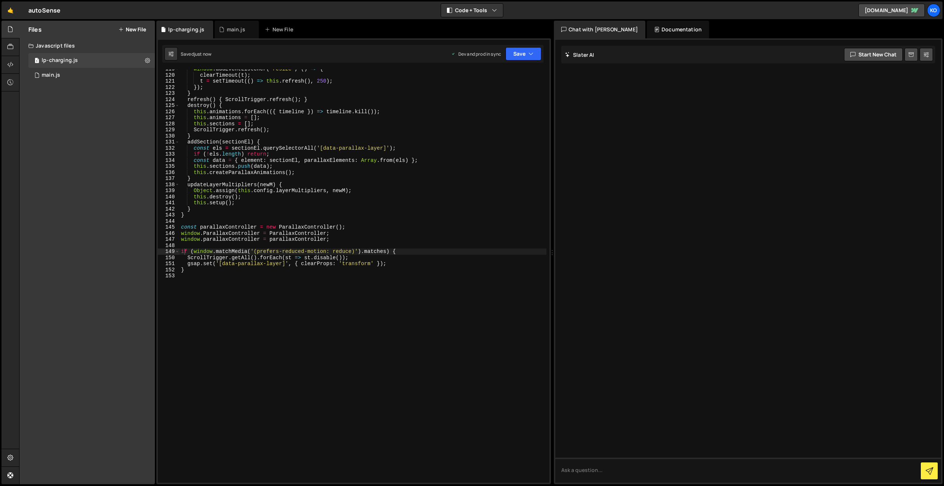
scroll to position [721, 0]
click at [524, 51] on button "Save" at bounding box center [523, 53] width 36 height 13
click at [494, 105] on div "14 seconds ago" at bounding box center [489, 104] width 32 height 6
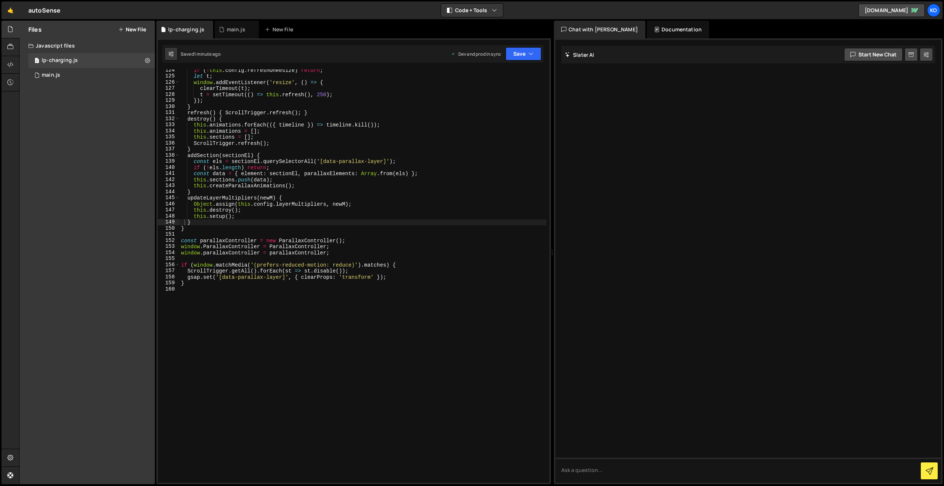
scroll to position [763, 0]
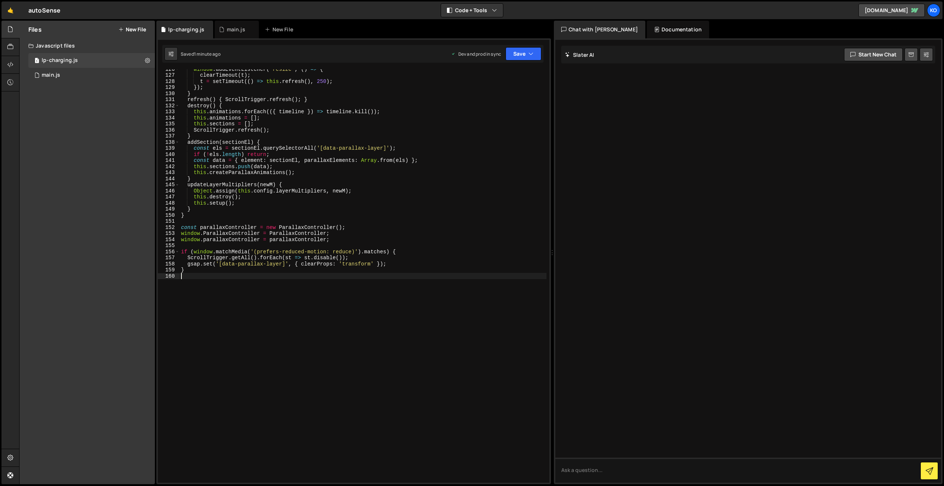
click at [202, 283] on div "window . addEventListener ( 'resize' , ( ) => { clearTimeout ( t ) ; t = setTim…" at bounding box center [363, 278] width 367 height 425
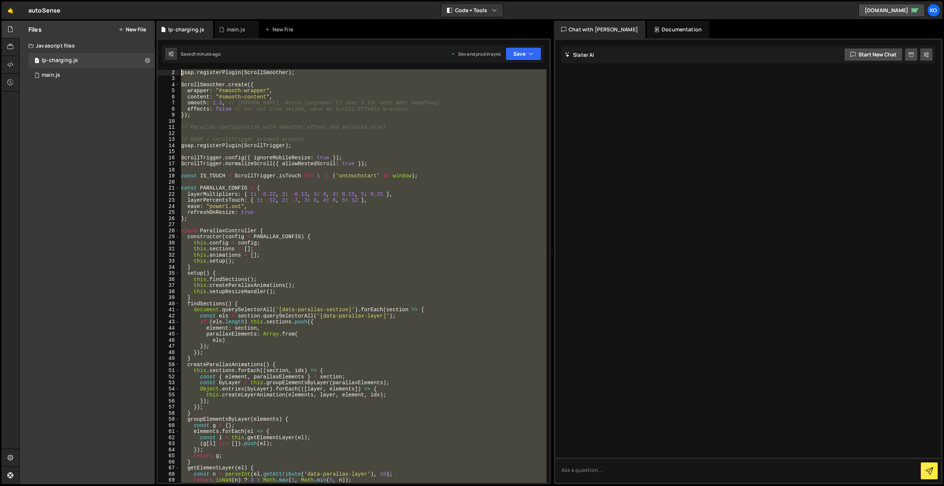
scroll to position [0, 0]
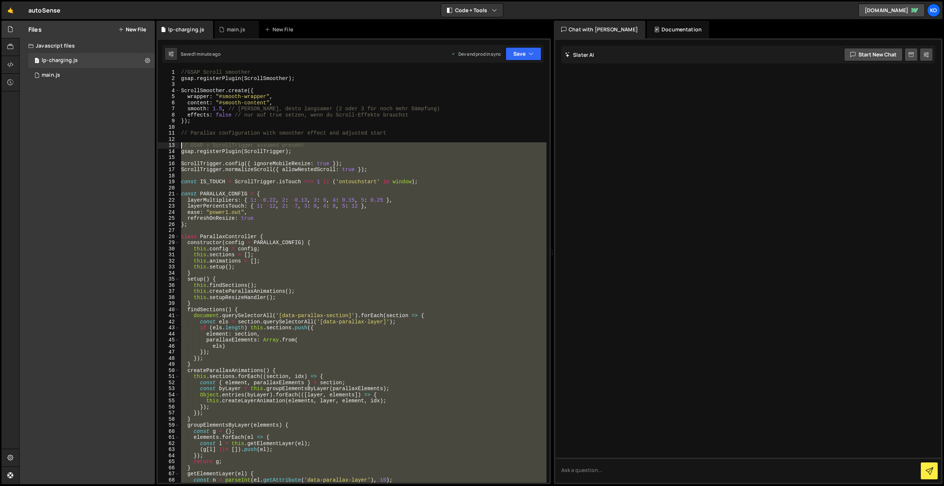
drag, startPoint x: 203, startPoint y: 279, endPoint x: 171, endPoint y: 147, distance: 136.5
click at [171, 147] on div "1 2 3 4 5 6 7 8 9 10 11 12 13 14 15 16 17 18 19 20 21 22 23 24 25 26 27 28 29 3…" at bounding box center [353, 275] width 391 height 413
click at [180, 150] on div "//GSAP Scroll smoother gsap . registerPlugin ( ScrollSmoother ) ; ScrollSmoothe…" at bounding box center [363, 275] width 367 height 413
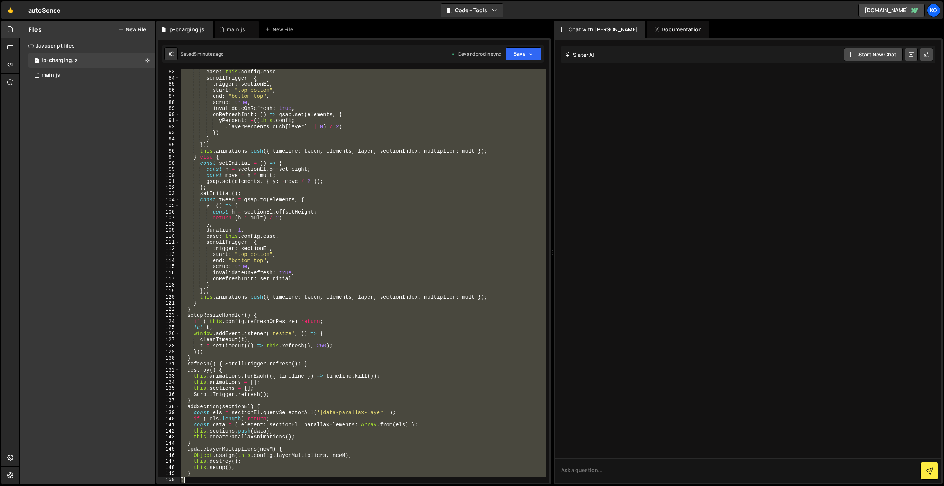
scroll to position [560, 0]
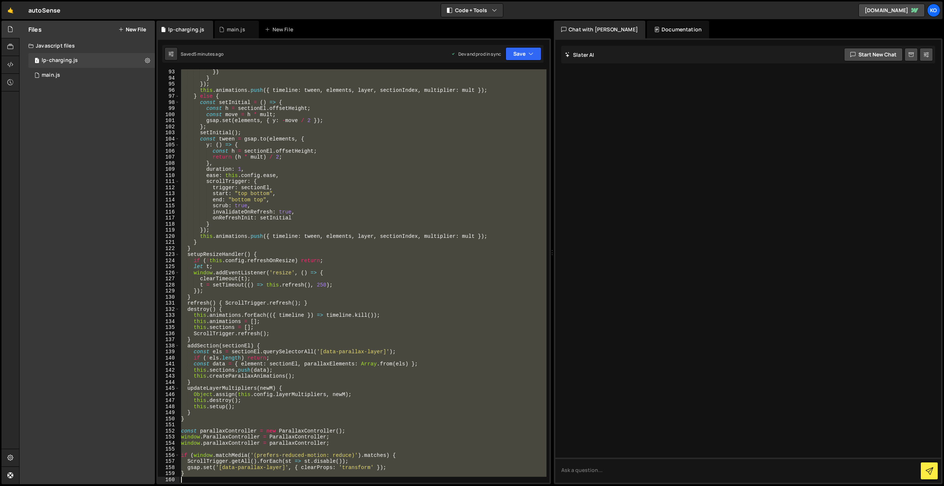
drag, startPoint x: 181, startPoint y: 146, endPoint x: 240, endPoint y: 485, distance: 345.1
click at [240, 485] on div "Hold on a sec... Are you certain you wish to leave this page? Any changes you'v…" at bounding box center [472, 243] width 944 height 486
type textarea "}"
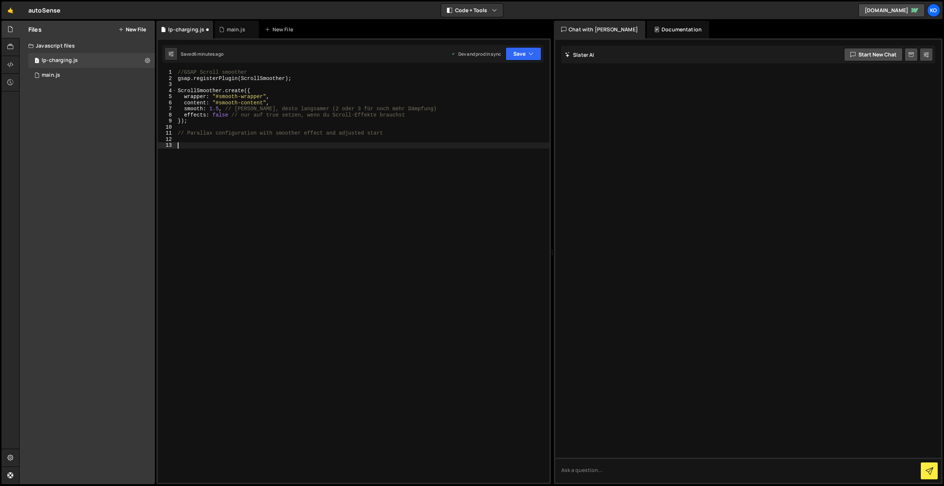
paste textarea "}"
type textarea "}"
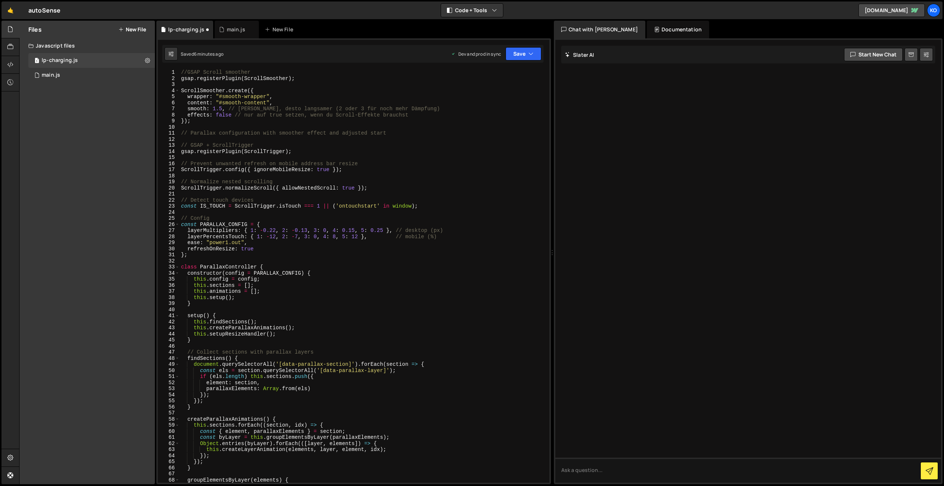
scroll to position [0, 0]
click at [190, 140] on div "//GSAP Scroll smoother gsap . registerPlugin ( ScrollSmoother ) ; ScrollSmoothe…" at bounding box center [363, 281] width 367 height 425
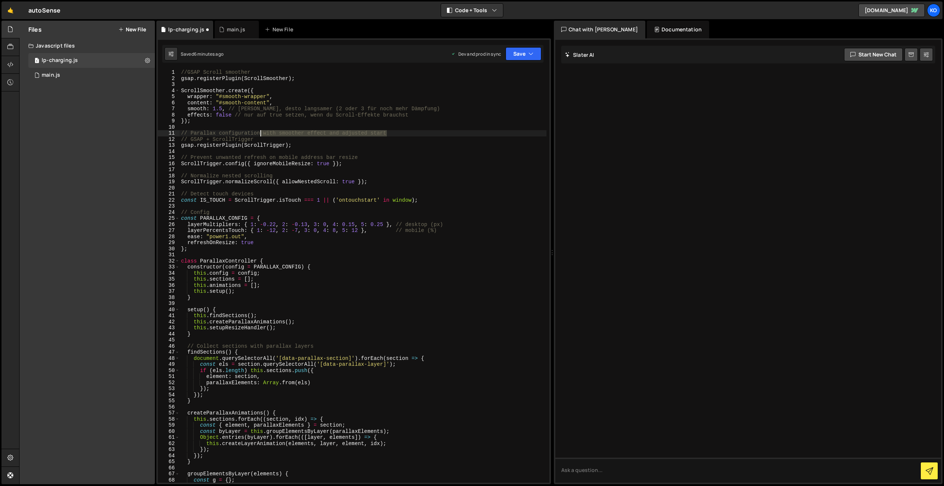
drag, startPoint x: 390, startPoint y: 130, endPoint x: 261, endPoint y: 133, distance: 129.0
click at [261, 133] on div "//GSAP Scroll smoother gsap . registerPlugin ( ScrollSmoother ) ; ScrollSmoothe…" at bounding box center [363, 281] width 367 height 425
type textarea "// Parallax configuration"
click at [520, 55] on button "Save" at bounding box center [523, 53] width 36 height 13
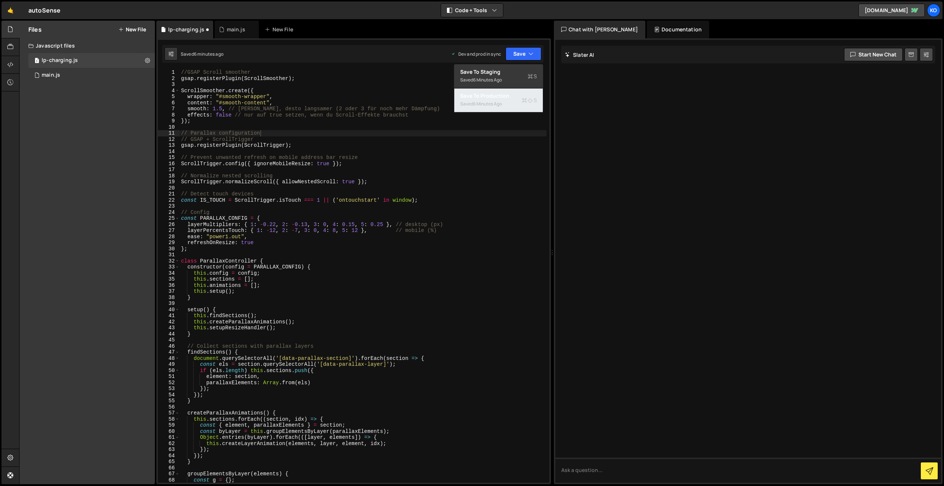
click at [484, 100] on div "Saved 6 minutes ago" at bounding box center [498, 104] width 77 height 9
click at [685, 80] on div at bounding box center [748, 261] width 386 height 443
click at [647, 29] on div "Documentation" at bounding box center [678, 30] width 62 height 18
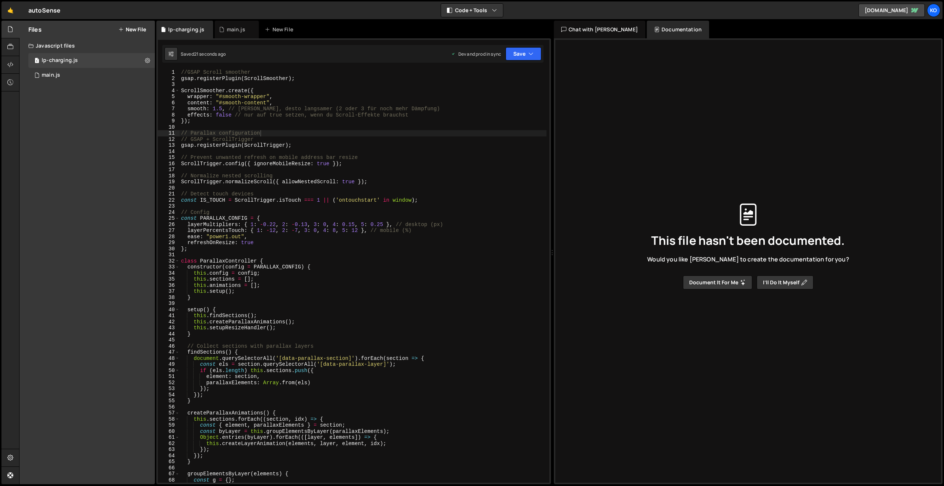
click at [707, 282] on button "Document it for me" at bounding box center [717, 282] width 69 height 14
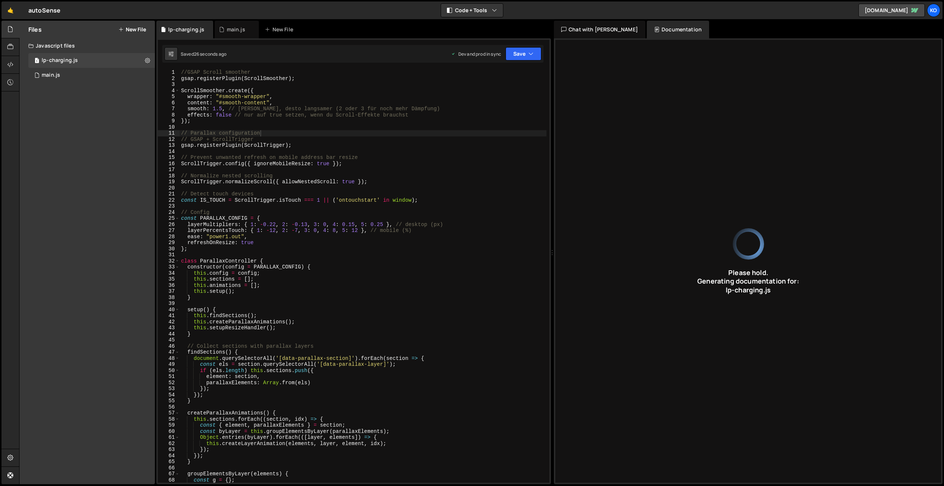
type input "Smooth scrolling and parallax effects using GSAP with touch device detection an…"
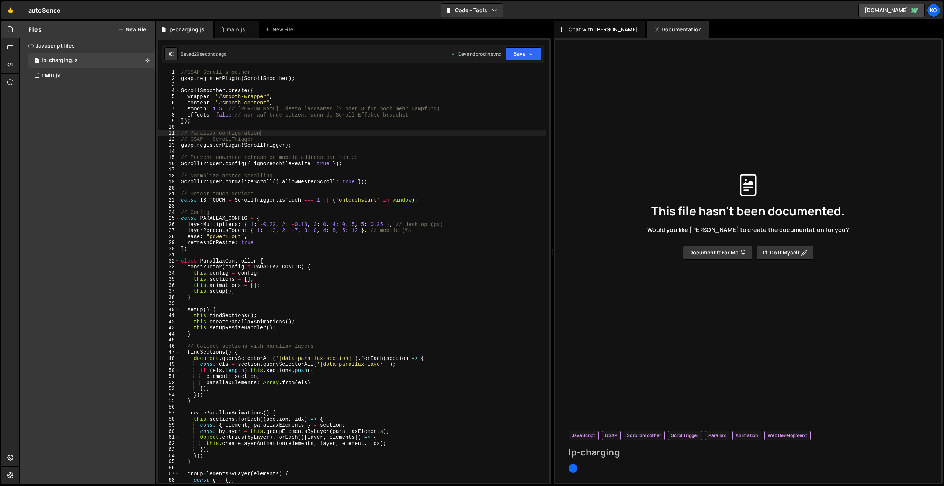
type input "lp-charging"
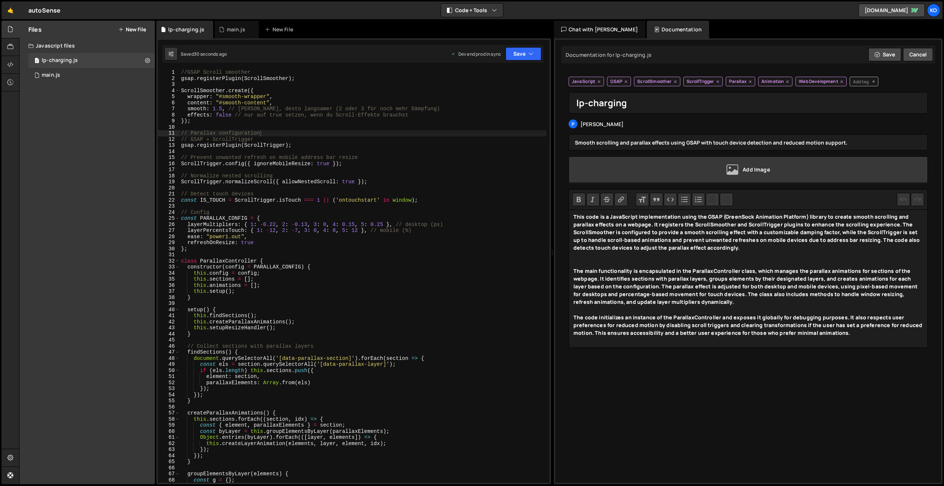
click at [632, 359] on div "Documentation for lp-charging.js Edit Update with [PERSON_NAME] Save Cancel Ple…" at bounding box center [748, 261] width 386 height 443
click at [856, 338] on div "The code initializes an instance of the ParallaxController and exposes it globa…" at bounding box center [747, 328] width 349 height 31
click at [855, 335] on div "The code initializes an instance of the ParallaxController and exposes it globa…" at bounding box center [747, 328] width 349 height 31
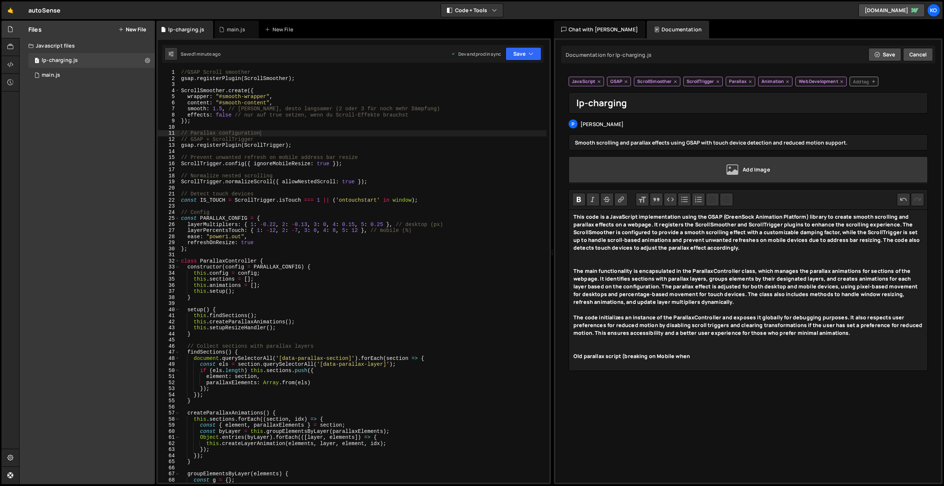
paste trix-editor "mobile address bar resize<br>"
click at [672, 201] on button "Code" at bounding box center [669, 199] width 13 height 13
paste trix-editor "strong>// Parallax configuration with smoother effect and adjusted start const …"
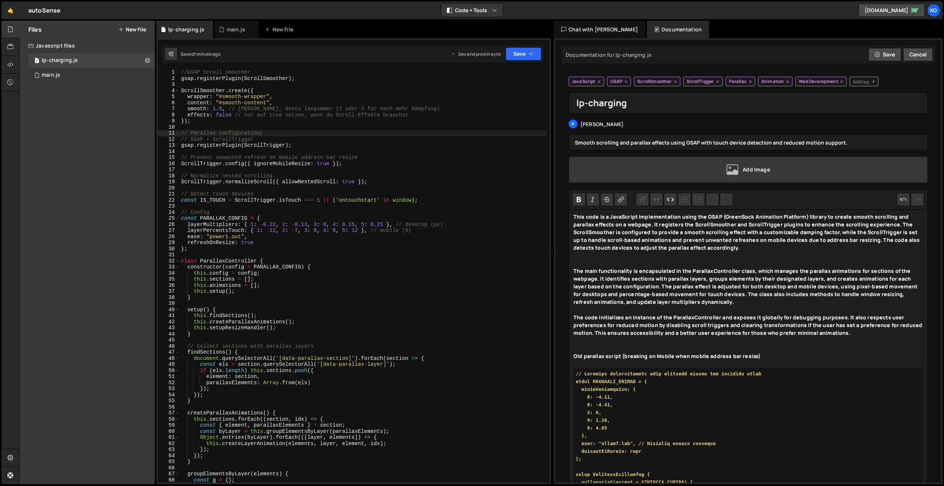
type trix-editor "<div><strong>This code is a JavaScript implementation using the GSAP (GreenSock…"
click at [625, 231] on strong "This code is a JavaScript implementation using the GSAP (GreenSock Animation Pl…" at bounding box center [746, 232] width 346 height 38
click at [656, 224] on strong "This code is a JavaScript implementation using the GSAP (GreenSock Animation Pl…" at bounding box center [746, 232] width 346 height 38
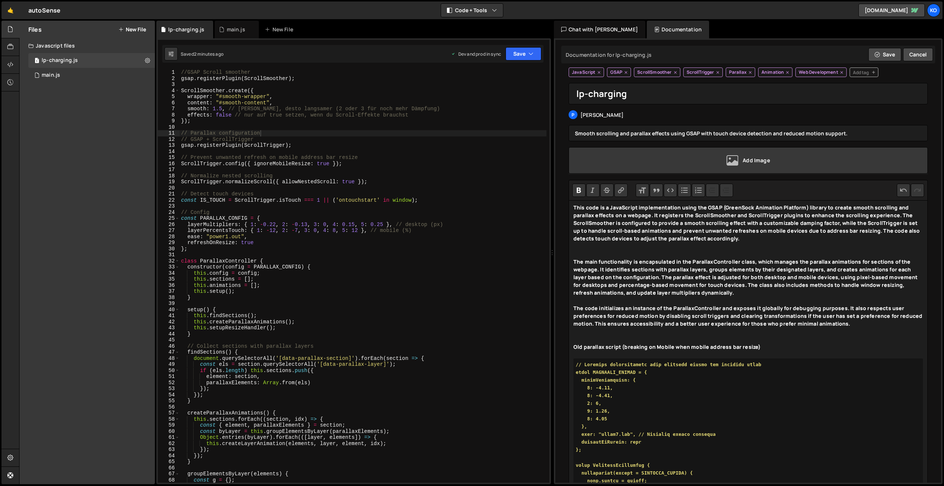
scroll to position [14, 0]
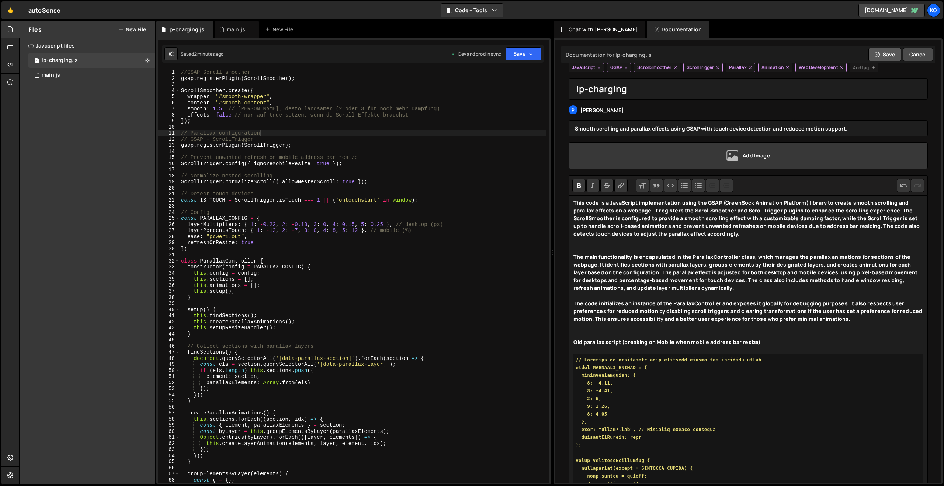
click at [884, 55] on button "Save" at bounding box center [884, 54] width 33 height 13
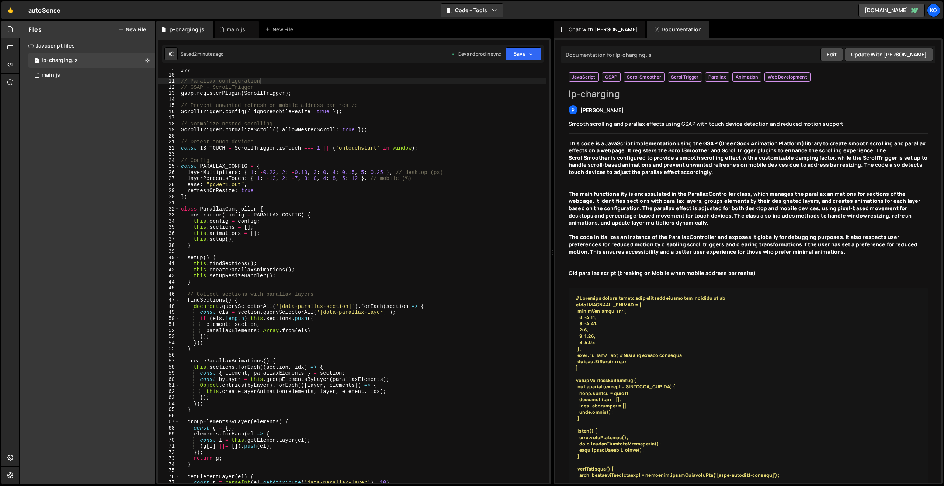
scroll to position [0, 0]
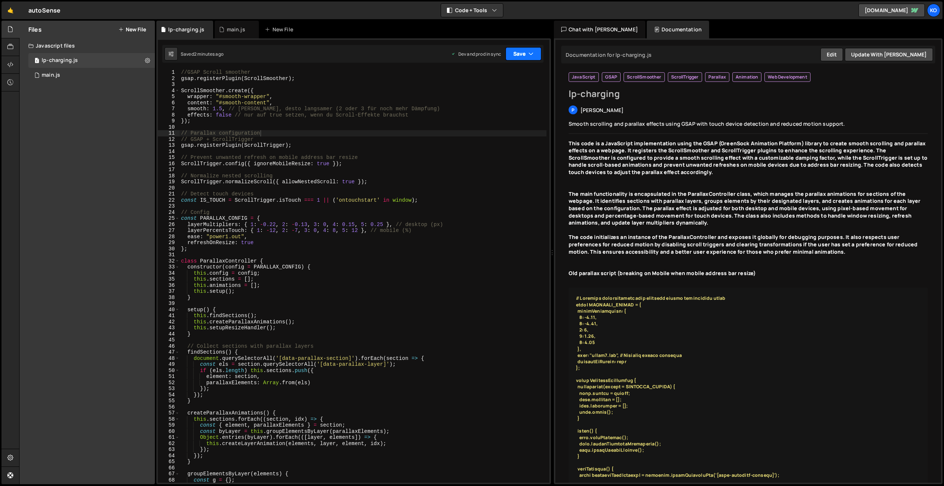
click at [521, 59] on button "Save" at bounding box center [523, 53] width 36 height 13
click at [495, 97] on div "Save to Production S" at bounding box center [498, 95] width 77 height 7
